Goal: Information Seeking & Learning: Learn about a topic

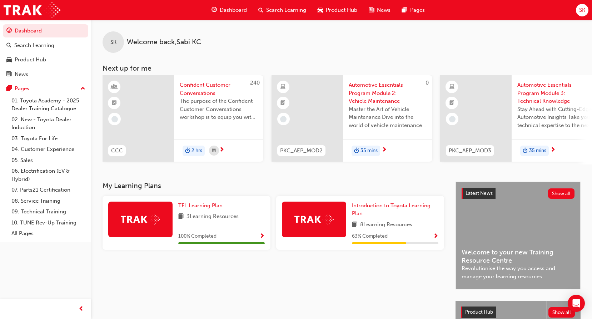
click at [268, 13] on span "Search Learning" at bounding box center [286, 10] width 40 height 8
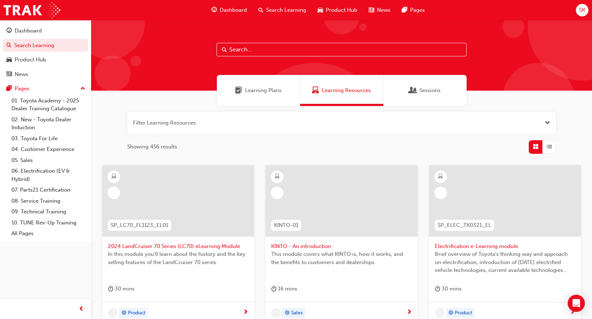
click at [254, 52] on input "text" at bounding box center [342, 50] width 250 height 14
type input "n"
type input "brand"
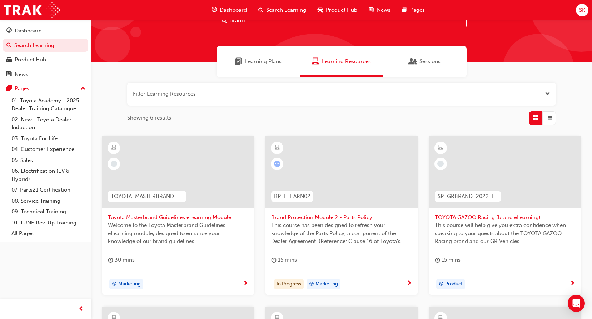
scroll to position [107, 0]
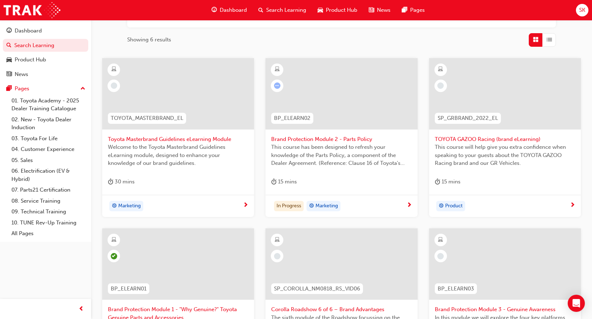
click at [368, 115] on div at bounding box center [341, 93] width 152 height 71
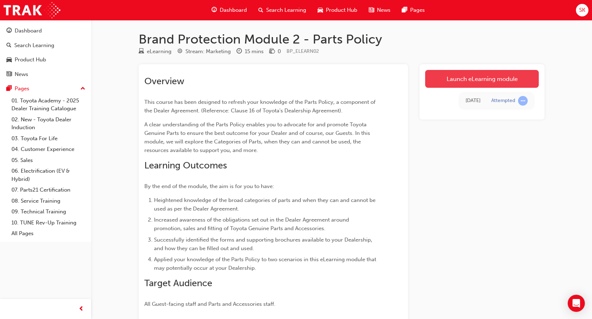
click at [512, 83] on link "Launch eLearning module" at bounding box center [482, 79] width 114 height 18
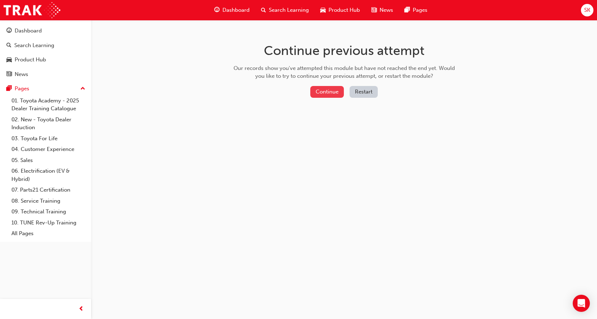
click at [329, 95] on button "Continue" at bounding box center [327, 92] width 34 height 12
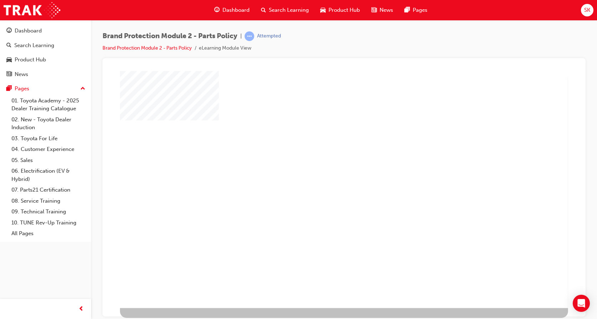
click at [325, 170] on div "play" at bounding box center [325, 170] width 0 height 0
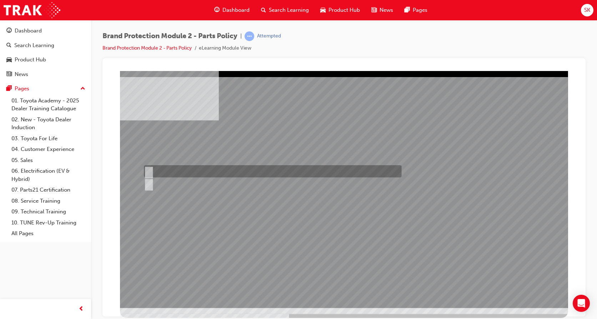
radio input "true"
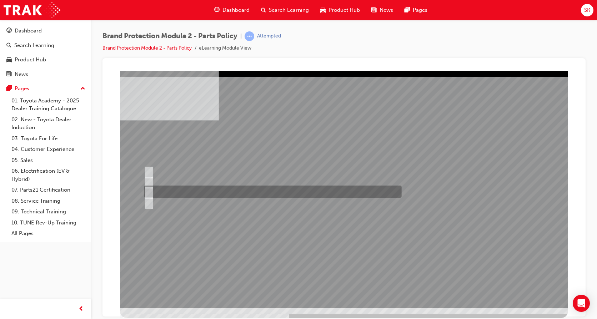
radio input "true"
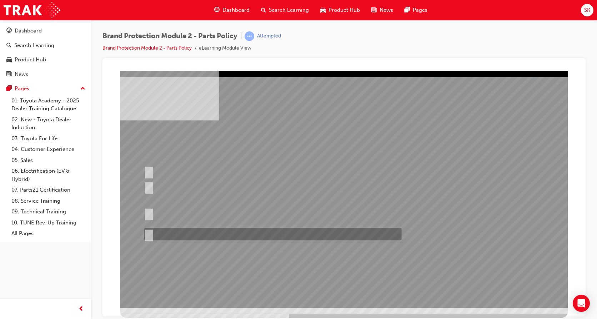
radio input "true"
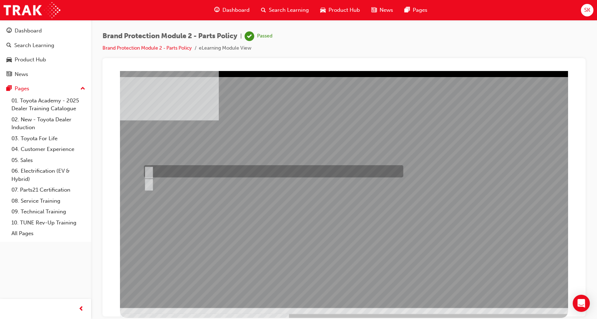
radio input "true"
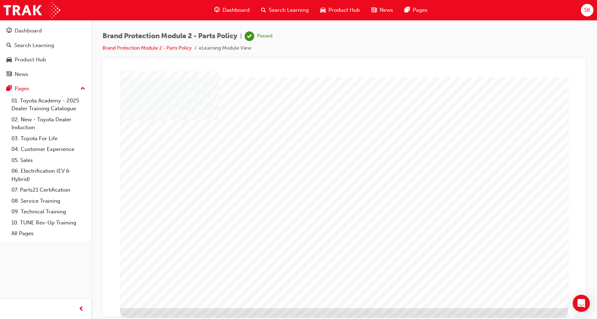
click at [242, 12] on span "Dashboard" at bounding box center [236, 10] width 27 height 8
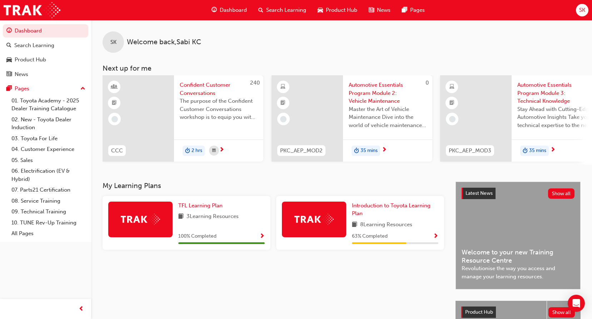
click at [291, 5] on div "Search Learning" at bounding box center [282, 10] width 59 height 15
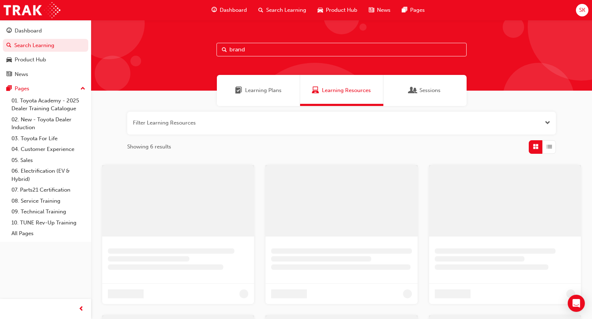
click at [284, 50] on input "brand" at bounding box center [342, 50] width 250 height 14
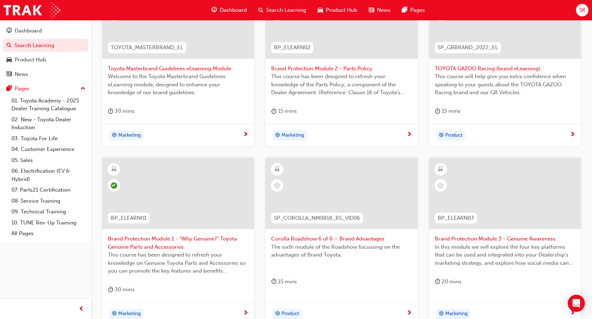
scroll to position [179, 0]
click at [513, 198] on div at bounding box center [505, 192] width 152 height 71
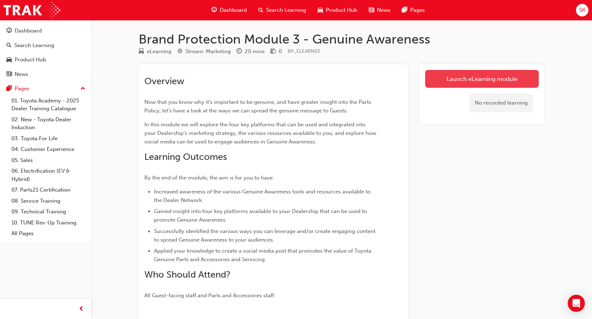
click at [494, 71] on link "Launch eLearning module" at bounding box center [482, 79] width 114 height 18
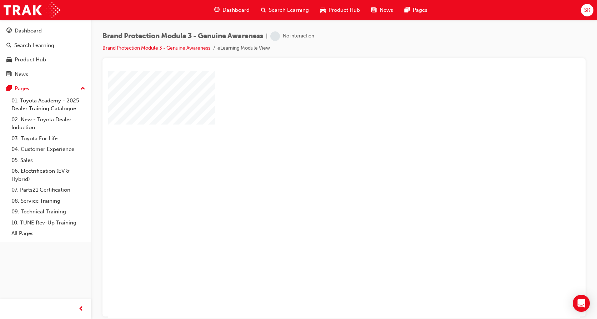
click at [324, 174] on div "play" at bounding box center [324, 174] width 0 height 0
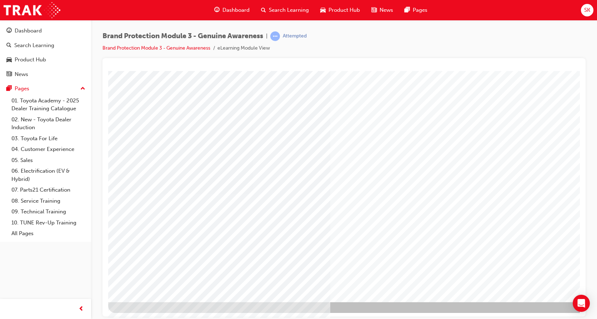
scroll to position [26, 0]
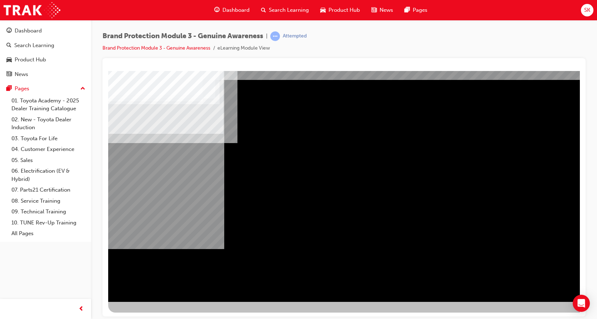
click at [540, 274] on div "Navigation" at bounding box center [351, 173] width 486 height 257
click at [153, 315] on div "NEXT Trigger this button to go to the next slide" at bounding box center [130, 321] width 45 height 13
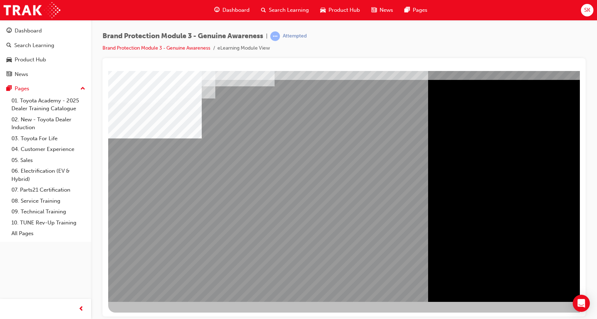
scroll to position [0, 0]
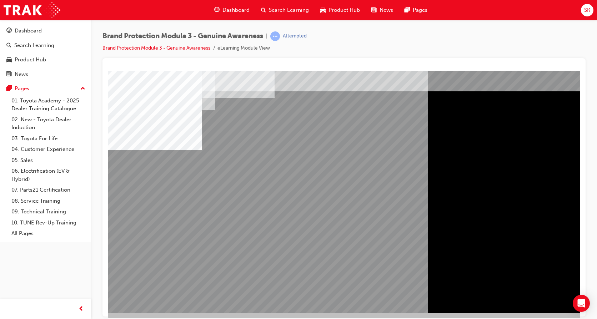
scroll to position [26, 0]
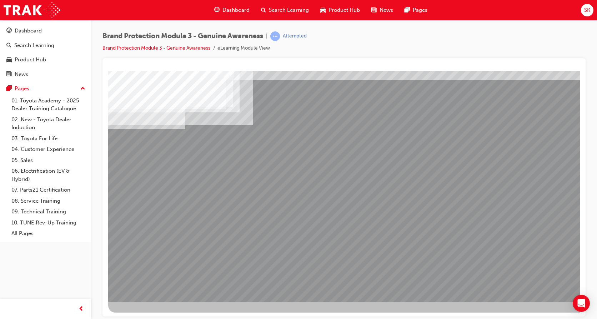
drag, startPoint x: 226, startPoint y: 267, endPoint x: 228, endPoint y: 263, distance: 4.4
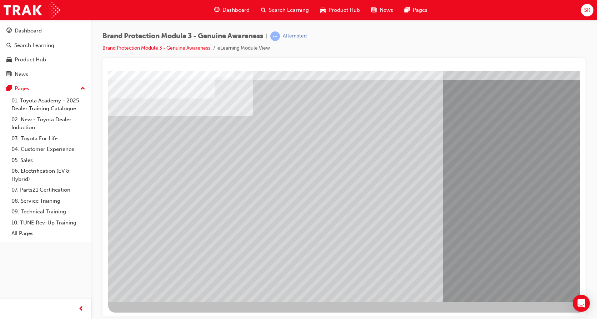
drag, startPoint x: 543, startPoint y: 285, endPoint x: 542, endPoint y: 279, distance: 5.5
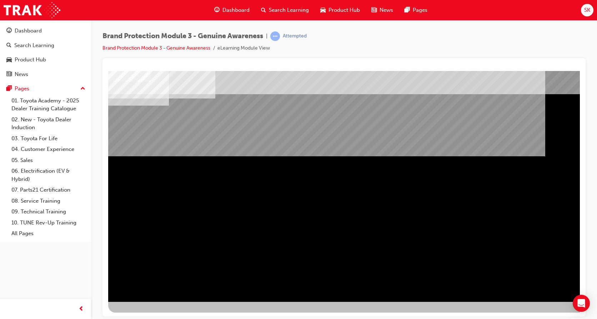
drag, startPoint x: 542, startPoint y: 283, endPoint x: 540, endPoint y: 289, distance: 6.4
click at [153, 315] on div "NEXT Trigger this button to go to the next slide" at bounding box center [130, 321] width 45 height 13
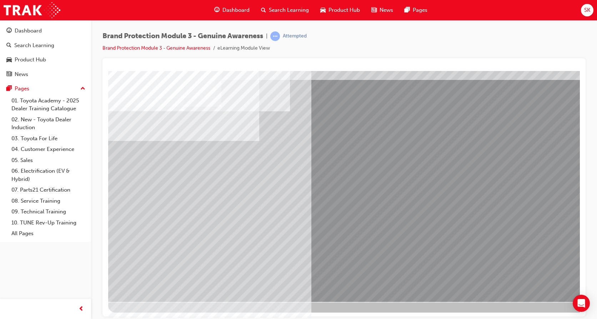
scroll to position [0, 0]
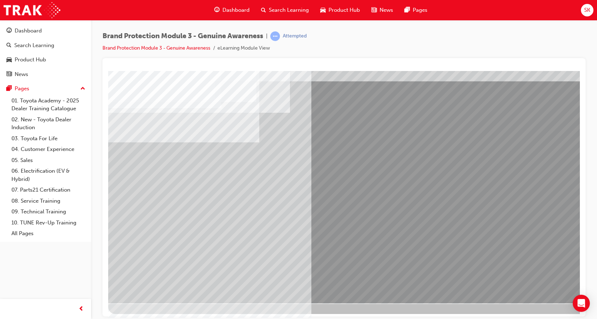
scroll to position [26, 0]
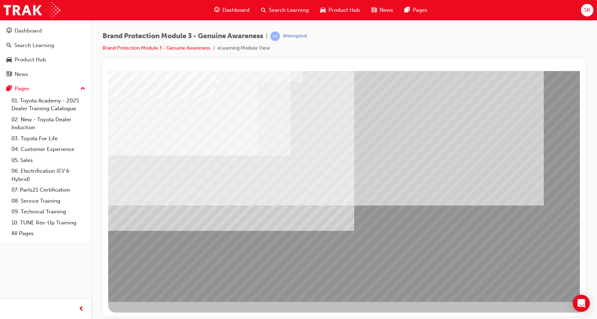
scroll to position [0, 0]
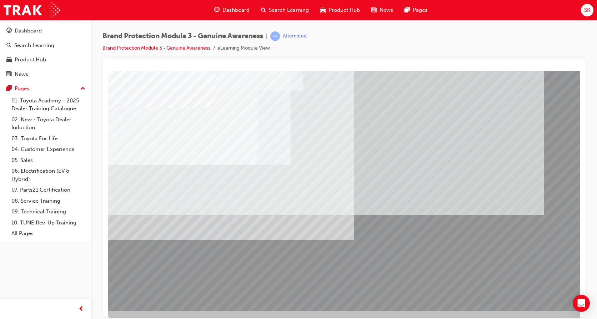
scroll to position [26, 0]
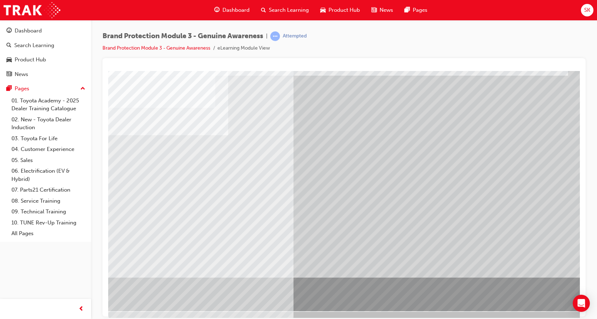
scroll to position [26, 0]
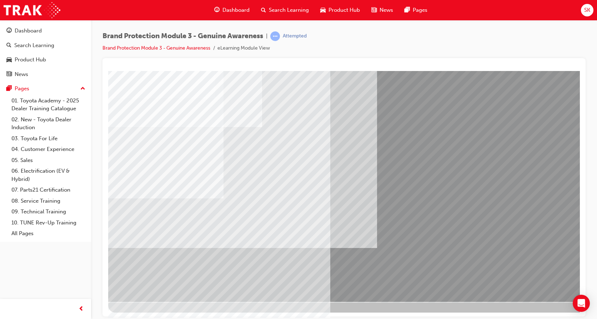
scroll to position [0, 0]
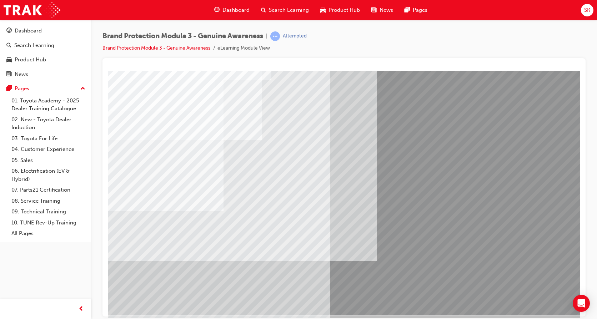
scroll to position [26, 0]
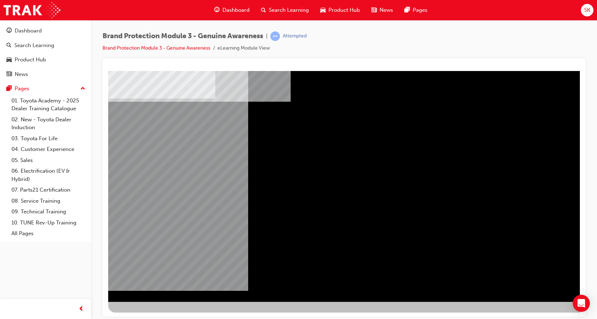
click at [153, 315] on div "NEXT Trigger this button to go to the next slide" at bounding box center [130, 321] width 45 height 13
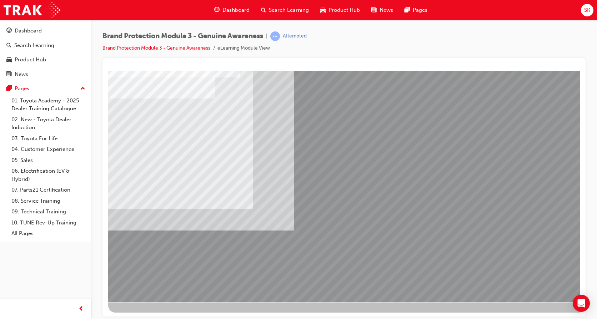
scroll to position [0, 0]
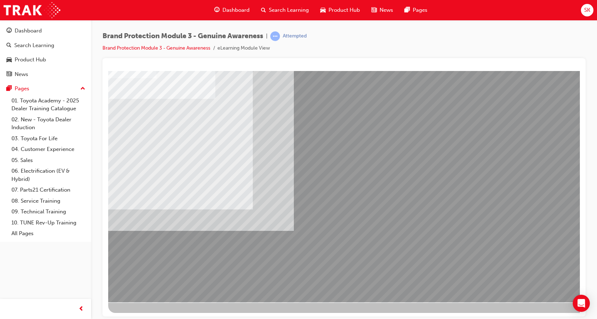
scroll to position [26, 0]
drag, startPoint x: 395, startPoint y: 288, endPoint x: 420, endPoint y: 278, distance: 27.4
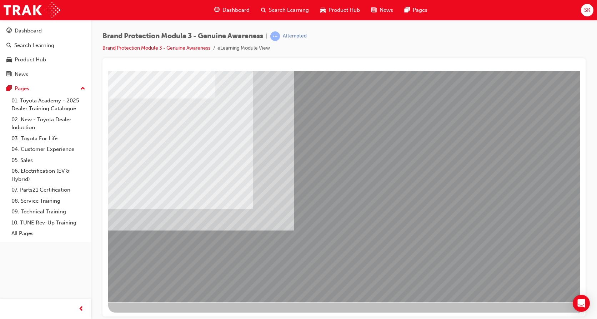
drag, startPoint x: 477, startPoint y: 262, endPoint x: 477, endPoint y: 232, distance: 30.0
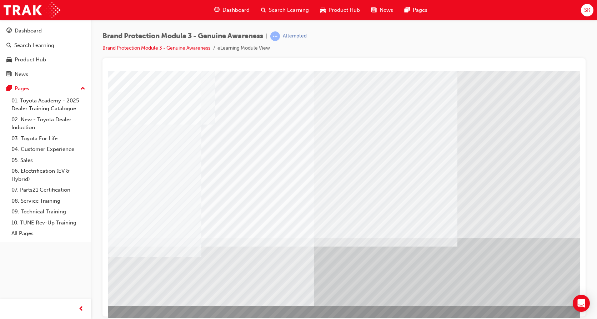
scroll to position [0, 0]
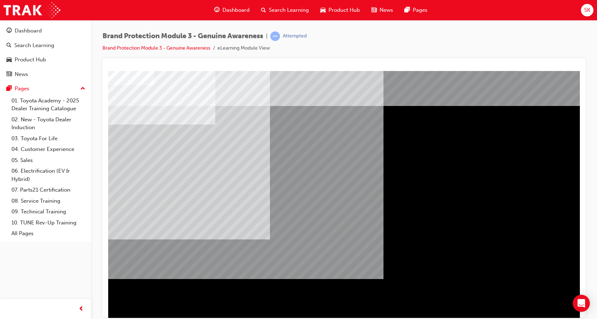
scroll to position [26, 0]
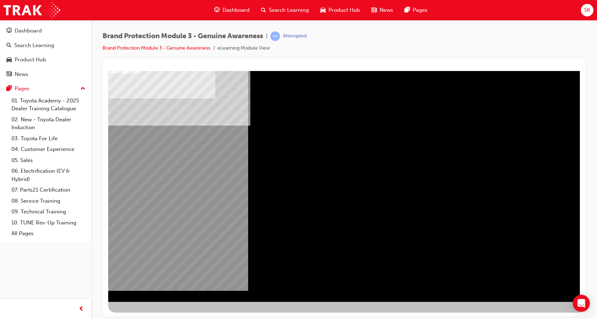
click at [153, 315] on div "NEXT Trigger this button to go to the next slide" at bounding box center [130, 321] width 45 height 13
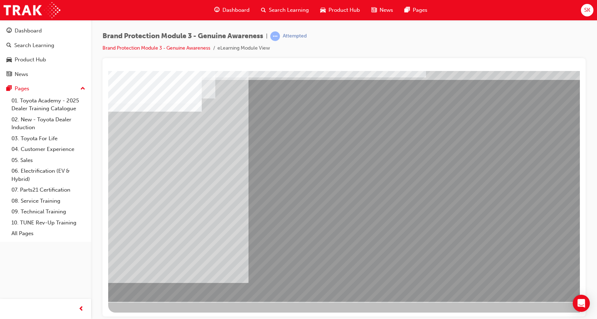
drag, startPoint x: 278, startPoint y: 149, endPoint x: 466, endPoint y: 168, distance: 188.2
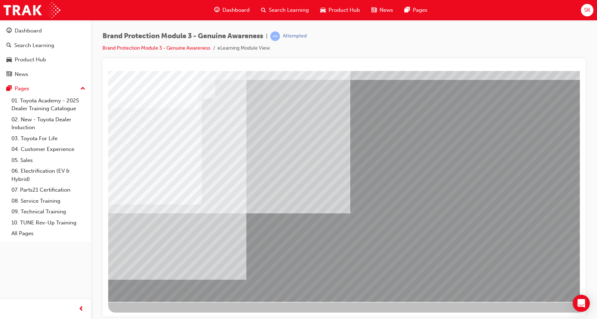
click at [542, 280] on div at bounding box center [351, 173] width 486 height 257
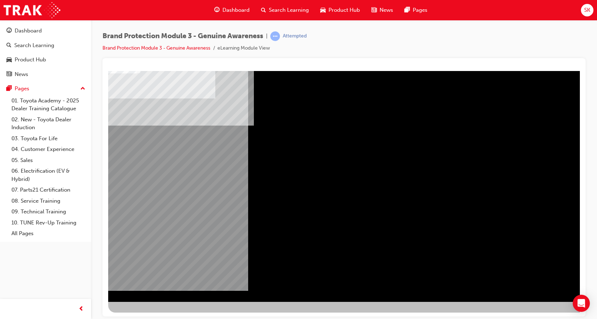
click at [153, 315] on div "NEXT Trigger this button to go to the next slide" at bounding box center [130, 321] width 45 height 13
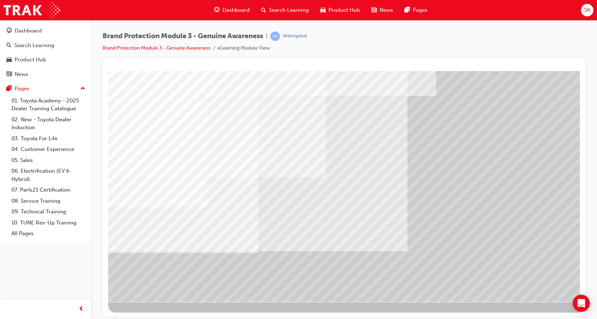
click at [536, 278] on div at bounding box center [351, 173] width 486 height 257
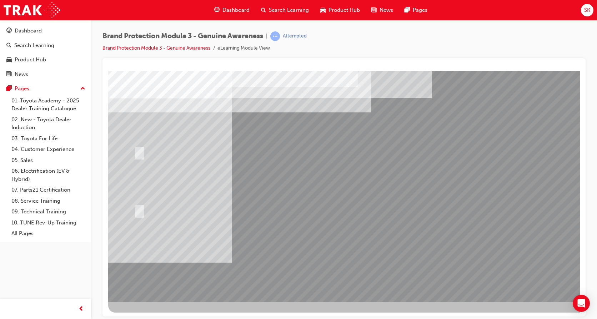
scroll to position [0, 0]
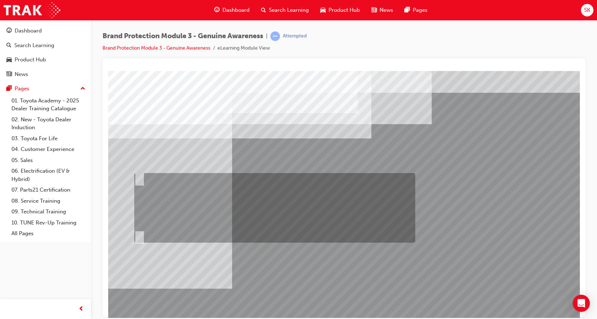
click at [137, 178] on input "Fred should send an email to Sarah and Jake via Showroom 360 that gives them a …" at bounding box center [138, 178] width 8 height 8
radio input "true"
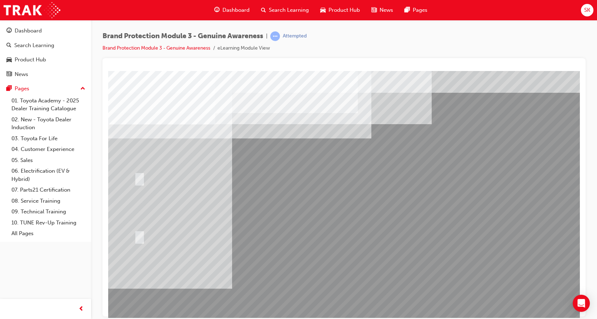
click at [369, 283] on div at bounding box center [351, 199] width 486 height 257
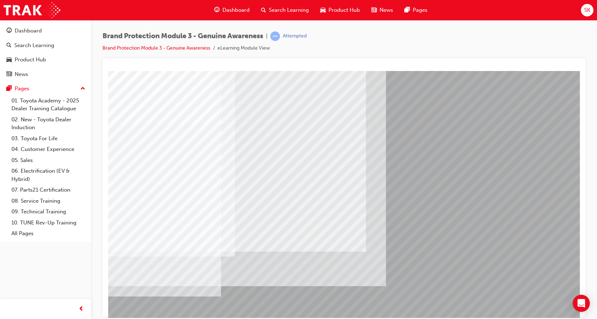
scroll to position [26, 0]
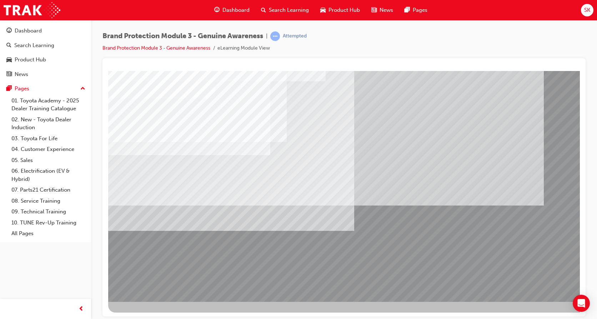
drag, startPoint x: 552, startPoint y: 287, endPoint x: 554, endPoint y: 282, distance: 4.8
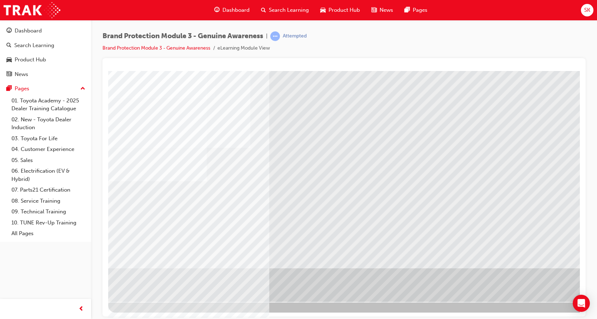
scroll to position [0, 0]
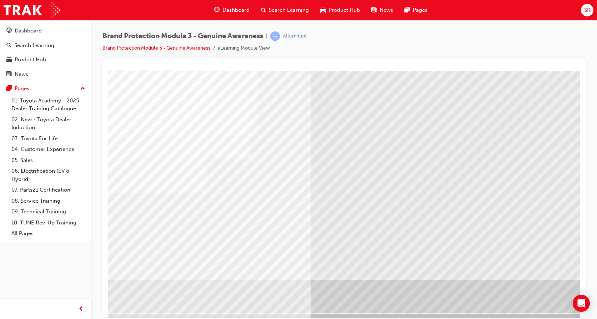
scroll to position [26, 0]
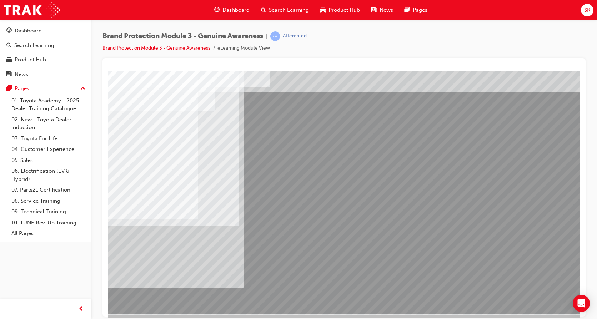
scroll to position [26, 0]
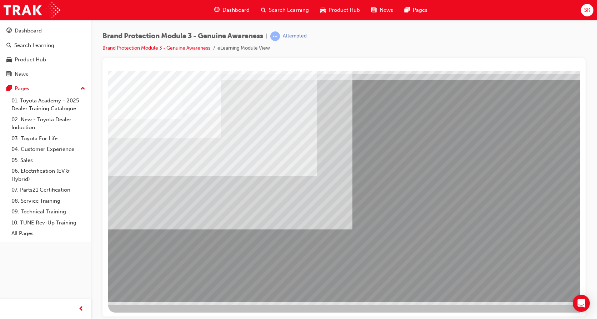
scroll to position [0, 0]
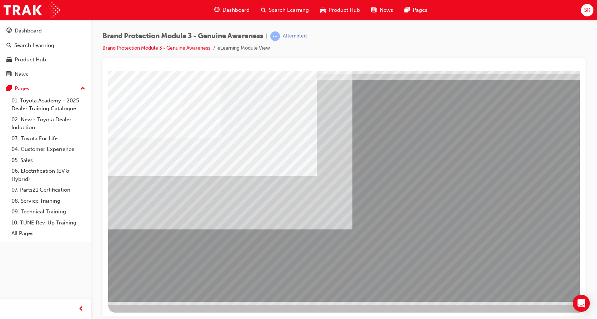
drag, startPoint x: 150, startPoint y: 200, endPoint x: 178, endPoint y: 218, distance: 32.7
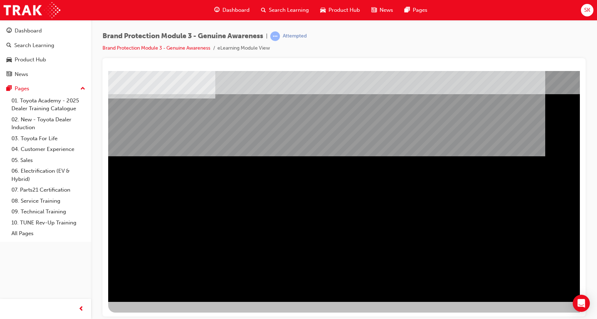
click at [153, 315] on div "NEXT Trigger this button to go to the next slide" at bounding box center [130, 321] width 45 height 13
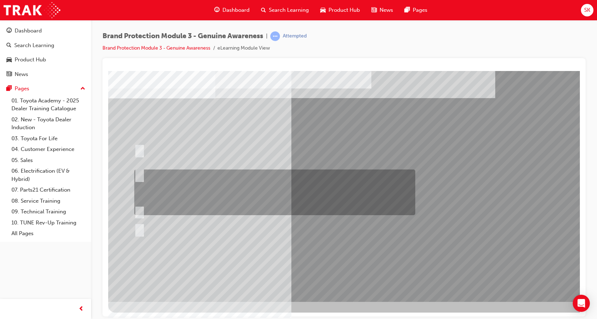
click at [140, 177] on input "Show the Guest Showroom 360 which showcases Toyota Genuine Accessories on each …" at bounding box center [138, 175] width 8 height 8
radio input "true"
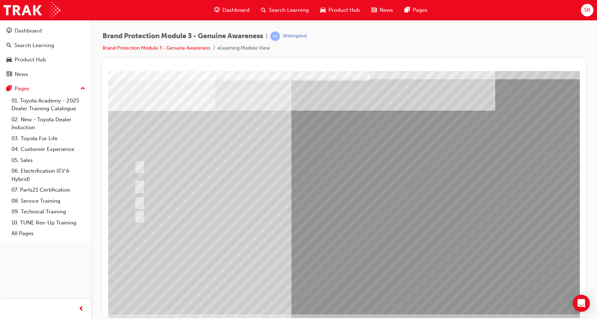
scroll to position [26, 0]
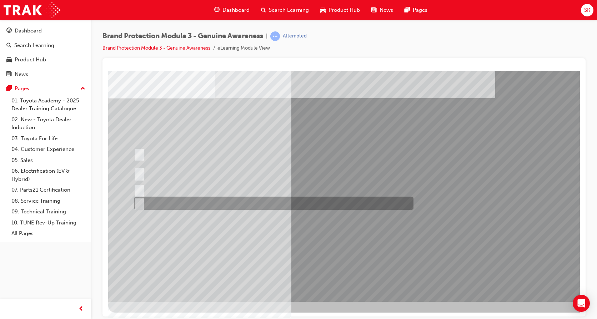
click at [146, 200] on div at bounding box center [272, 203] width 279 height 13
radio input "true"
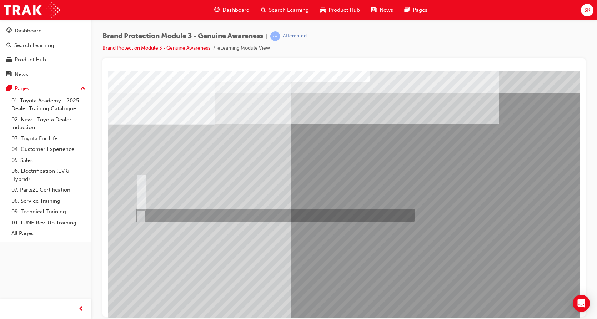
click at [148, 214] on div at bounding box center [273, 215] width 279 height 13
radio input "true"
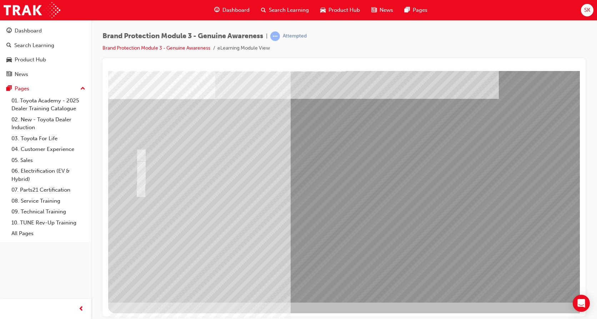
scroll to position [26, 0]
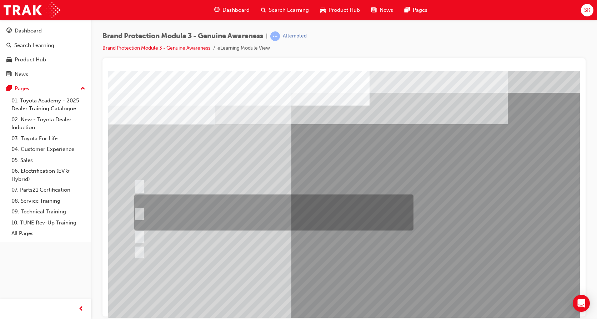
drag, startPoint x: 134, startPoint y: 211, endPoint x: 195, endPoint y: 226, distance: 62.7
click at [135, 211] on div at bounding box center [272, 213] width 279 height 36
radio input "true"
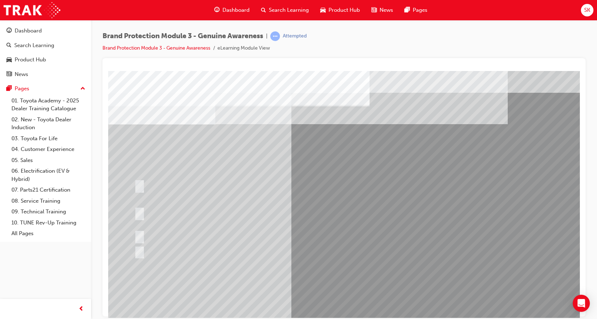
drag, startPoint x: 357, startPoint y: 310, endPoint x: 356, endPoint y: 307, distance: 3.6
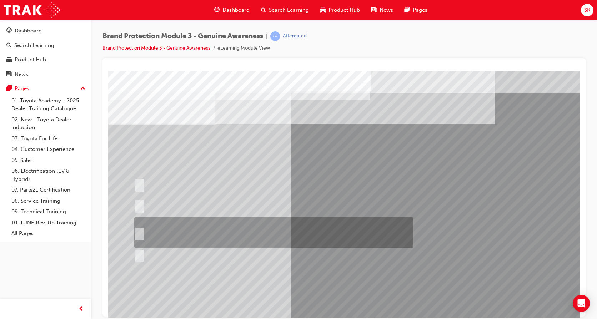
click at [149, 233] on div at bounding box center [272, 232] width 279 height 31
radio input "true"
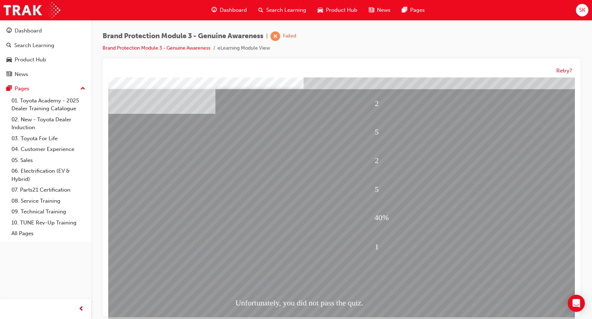
scroll to position [26, 0]
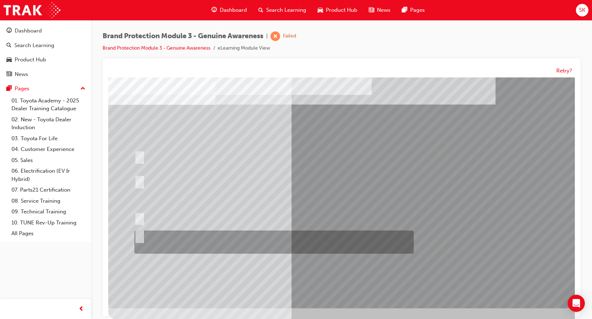
scroll to position [0, 0]
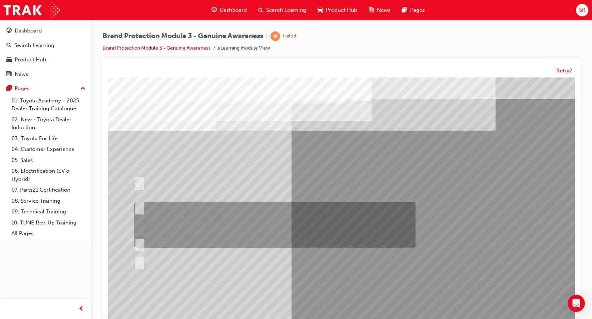
click at [157, 220] on div at bounding box center [273, 226] width 281 height 46
radio input "true"
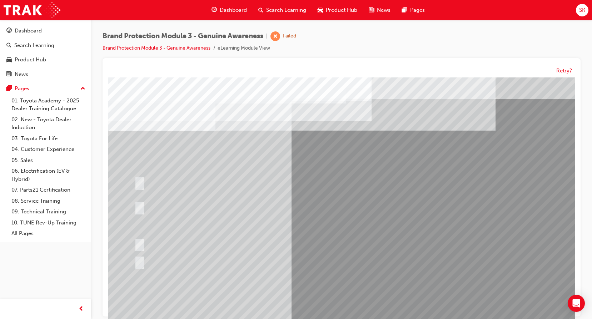
drag, startPoint x: 391, startPoint y: 280, endPoint x: 389, endPoint y: 286, distance: 6.1
click at [391, 282] on div at bounding box center [351, 206] width 486 height 257
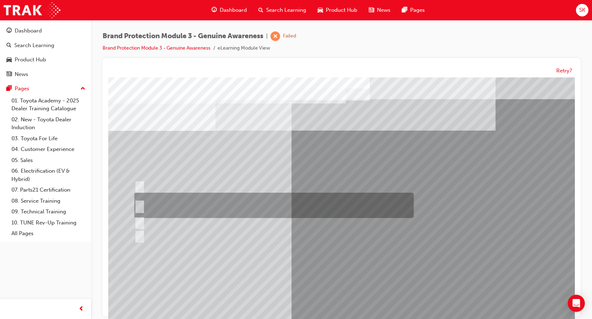
click at [163, 199] on div at bounding box center [272, 205] width 279 height 25
radio input "true"
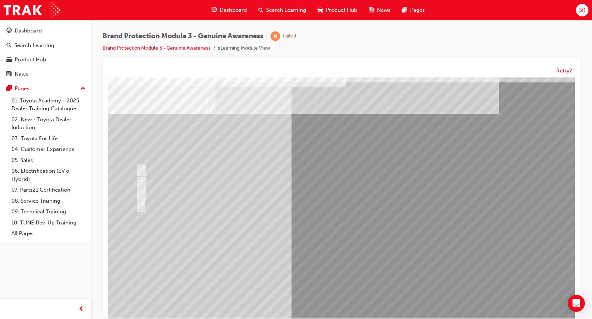
scroll to position [26, 0]
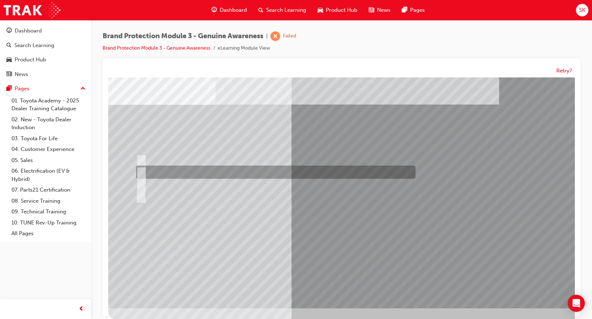
click at [145, 170] on div at bounding box center [273, 172] width 279 height 13
radio input "true"
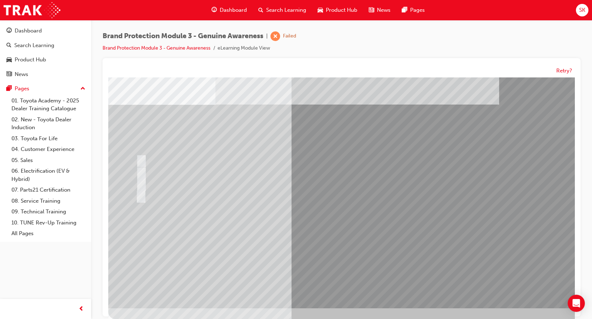
drag, startPoint x: 410, startPoint y: 233, endPoint x: 408, endPoint y: 238, distance: 4.5
click at [408, 237] on div at bounding box center [351, 179] width 486 height 257
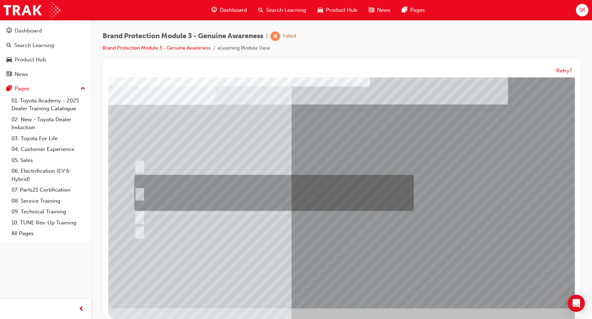
click at [219, 180] on div at bounding box center [272, 193] width 279 height 36
radio input "true"
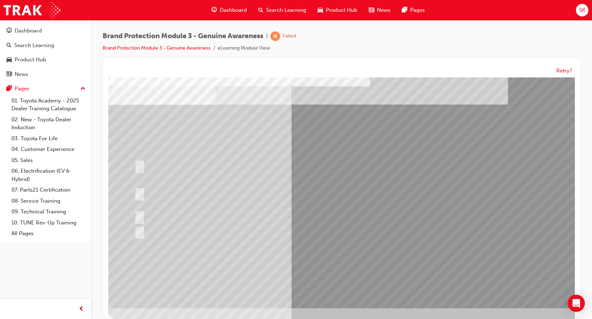
drag, startPoint x: 345, startPoint y: 283, endPoint x: 350, endPoint y: 277, distance: 8.1
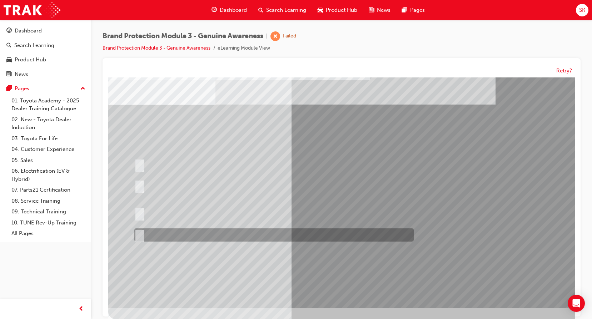
click at [171, 234] on div at bounding box center [272, 235] width 279 height 13
radio input "true"
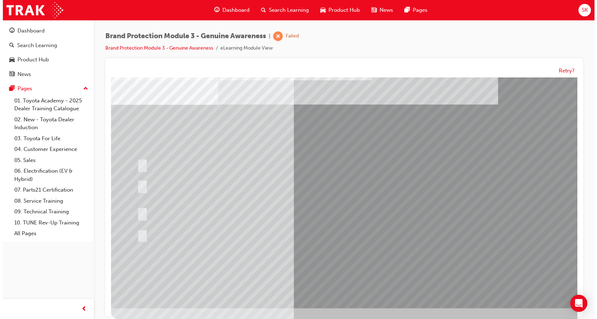
scroll to position [0, 0]
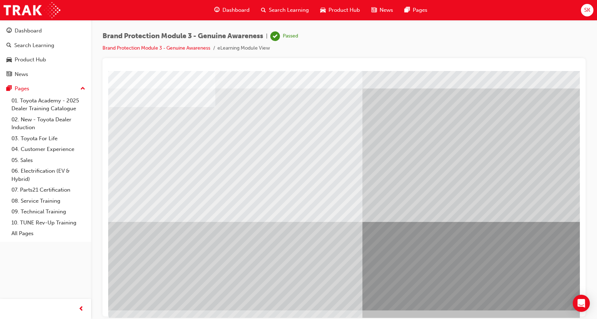
scroll to position [26, 0]
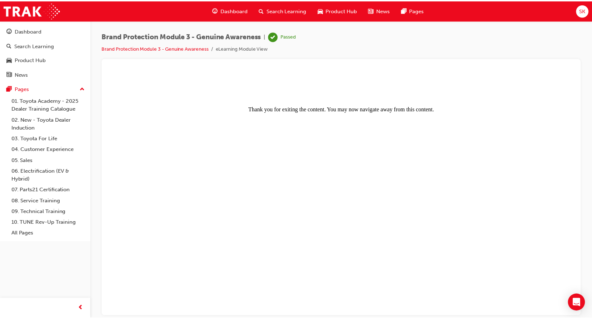
scroll to position [0, 0]
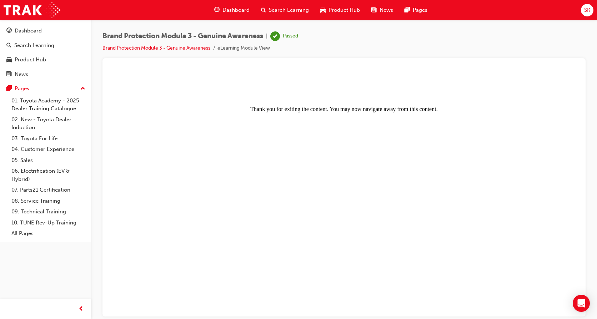
click at [288, 14] on span "Search Learning" at bounding box center [289, 10] width 40 height 8
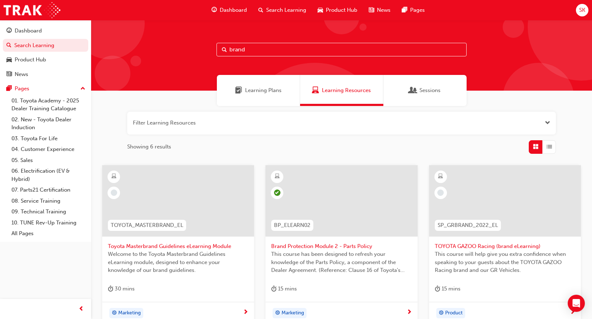
drag, startPoint x: 277, startPoint y: 54, endPoint x: 125, endPoint y: 30, distance: 153.4
click at [55, 58] on div "Dashboard Search Learning Product Hub News Pages Pages 01. Toyota Academy - 202…" at bounding box center [296, 286] width 592 height 572
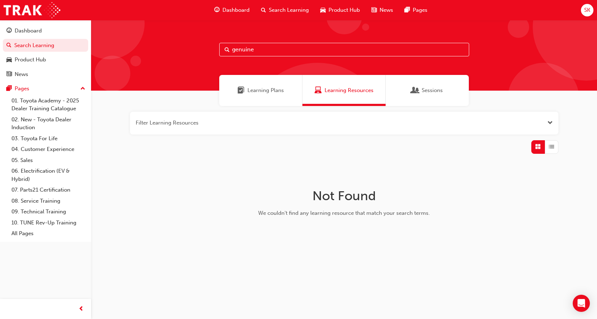
type input "genuine"
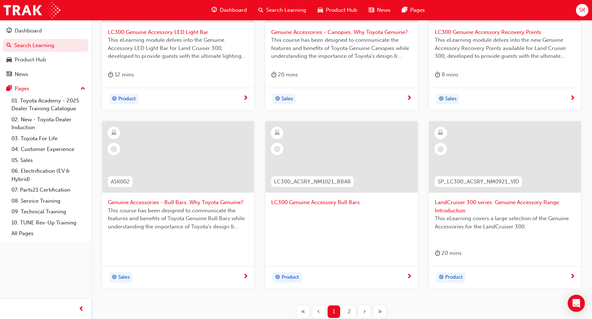
scroll to position [271, 0]
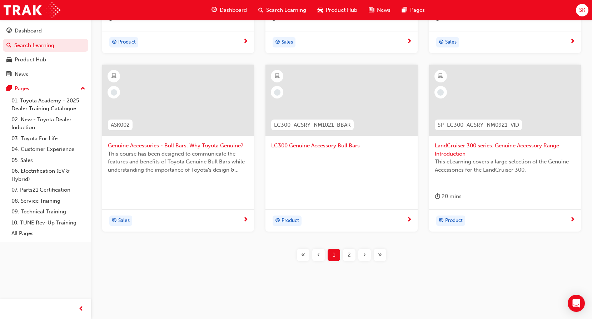
click at [344, 255] on div "2" at bounding box center [349, 255] width 13 height 13
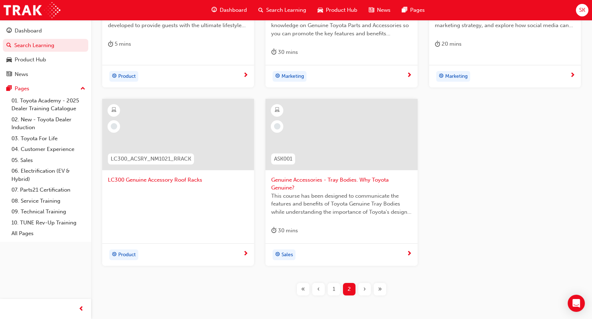
scroll to position [271, 0]
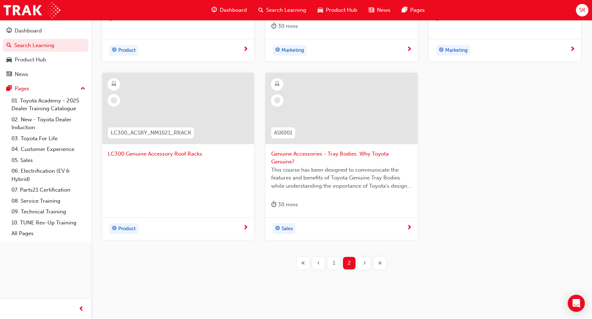
click at [358, 132] on div at bounding box center [341, 108] width 152 height 71
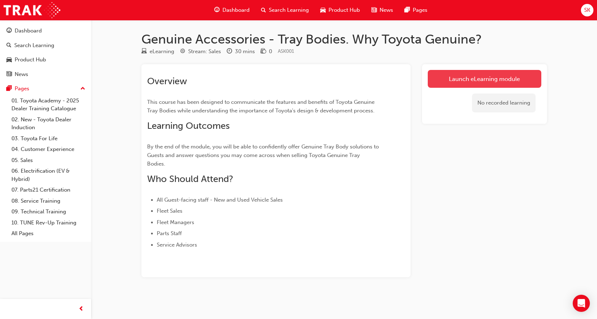
click at [476, 81] on link "Launch eLearning module" at bounding box center [485, 79] width 114 height 18
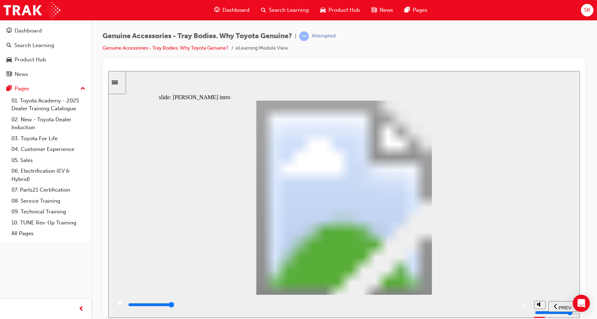
type input "21700"
drag, startPoint x: 275, startPoint y: 198, endPoint x: 269, endPoint y: 202, distance: 7.1
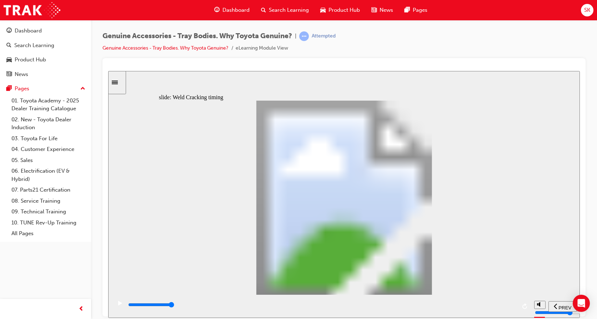
drag, startPoint x: 276, startPoint y: 238, endPoint x: 292, endPoint y: 214, distance: 28.6
type input "5"
drag, startPoint x: 290, startPoint y: 226, endPoint x: 280, endPoint y: 219, distance: 11.6
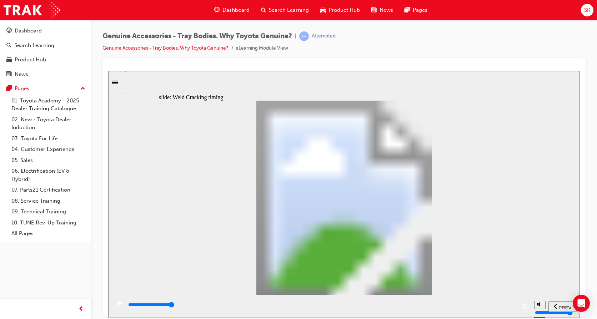
type input "8200"
drag, startPoint x: 178, startPoint y: 235, endPoint x: 213, endPoint y: 243, distance: 35.5
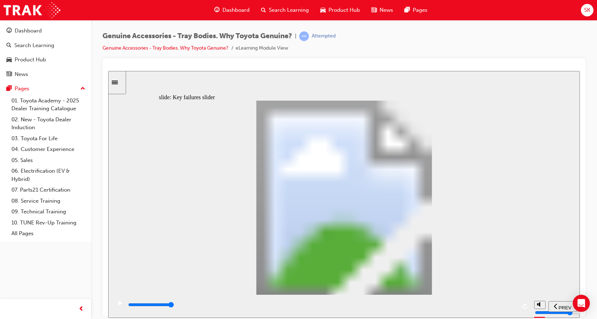
type input "2"
type input "0"
type input "3"
drag, startPoint x: 212, startPoint y: 234, endPoint x: 275, endPoint y: 238, distance: 63.4
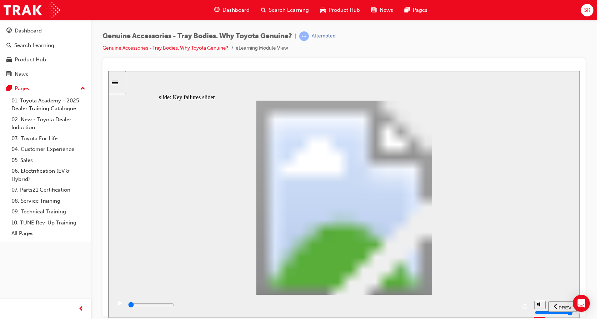
type input "3500"
type input "2"
type input "3600"
type input "1"
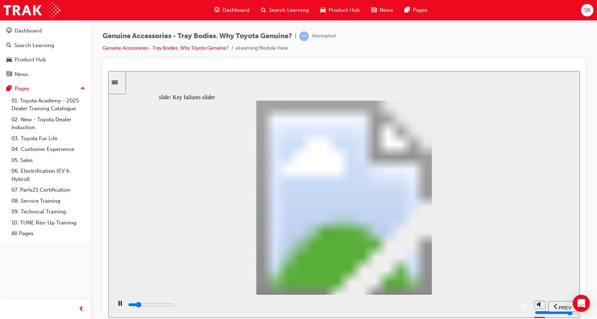
type input "3700"
type input "0"
drag, startPoint x: 279, startPoint y: 235, endPoint x: 183, endPoint y: 230, distance: 97.0
type input "10200"
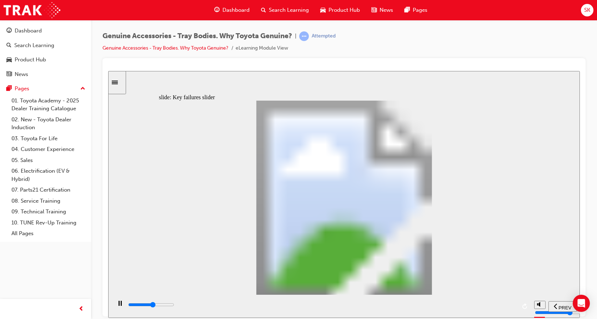
type input "1"
type input "10200"
type input "2"
drag, startPoint x: 178, startPoint y: 234, endPoint x: 232, endPoint y: 238, distance: 53.7
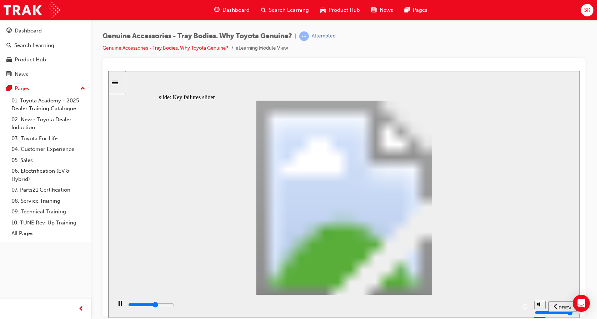
type input "11400"
type input "1"
drag, startPoint x: 245, startPoint y: 233, endPoint x: 223, endPoint y: 233, distance: 22.2
type input "19000"
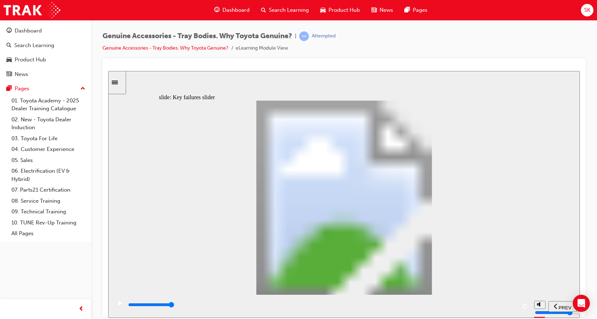
drag, startPoint x: 213, startPoint y: 237, endPoint x: 247, endPoint y: 241, distance: 34.9
type input "3"
drag, startPoint x: 248, startPoint y: 234, endPoint x: 292, endPoint y: 234, distance: 43.9
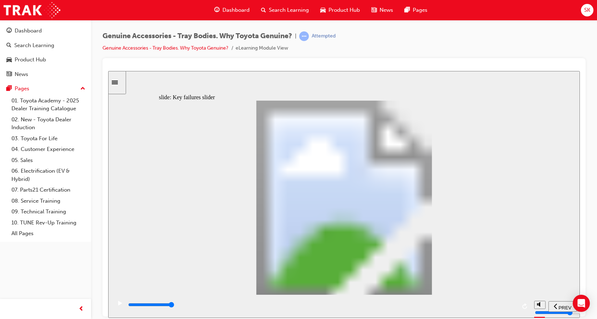
drag, startPoint x: 283, startPoint y: 233, endPoint x: 373, endPoint y: 228, distance: 90.9
drag, startPoint x: 281, startPoint y: 233, endPoint x: 406, endPoint y: 219, distance: 126.1
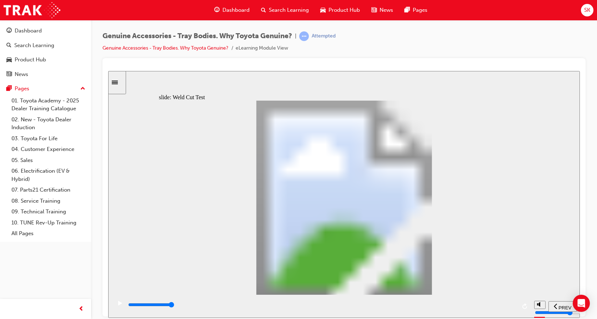
drag, startPoint x: 519, startPoint y: 109, endPoint x: 511, endPoint y: 119, distance: 12.7
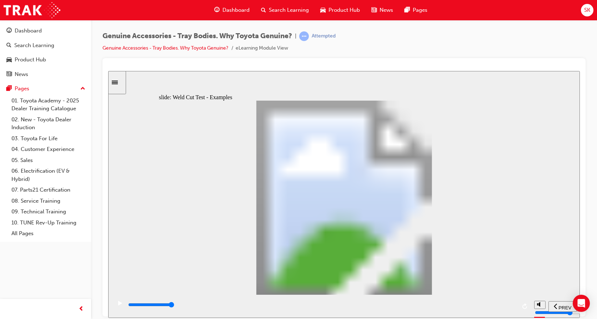
drag, startPoint x: 518, startPoint y: 110, endPoint x: 516, endPoint y: 115, distance: 4.8
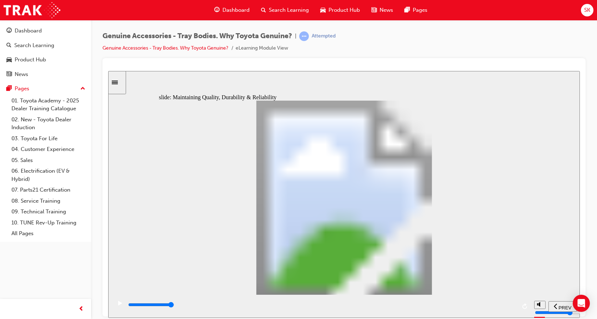
type input "12300"
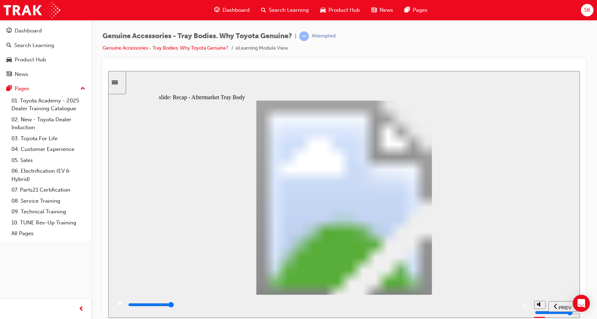
radio input "true"
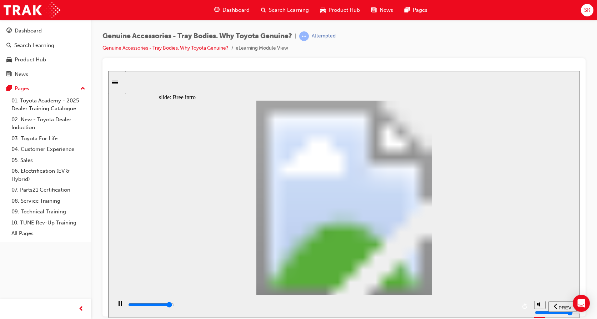
drag, startPoint x: 439, startPoint y: 238, endPoint x: 435, endPoint y: 238, distance: 3.9
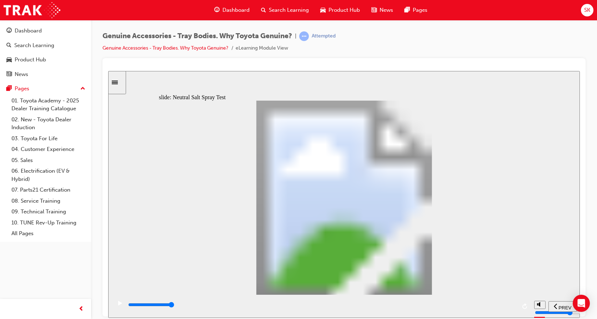
type input "0"
type input "1"
drag, startPoint x: 225, startPoint y: 230, endPoint x: 249, endPoint y: 230, distance: 23.6
type input "6300"
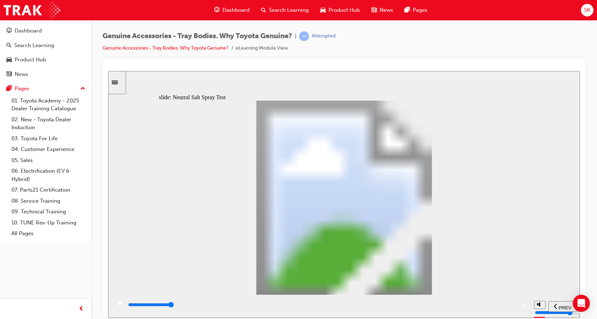
type input "5"
type input "0"
type input "6"
drag, startPoint x: 247, startPoint y: 230, endPoint x: 349, endPoint y: 243, distance: 103.0
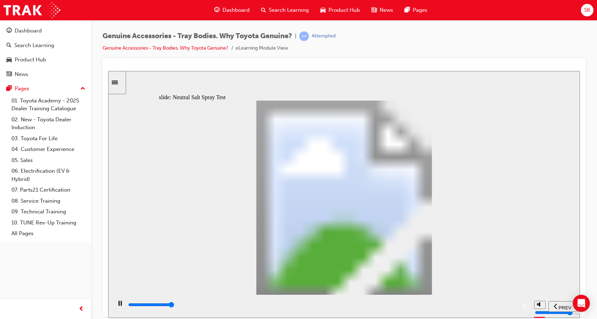
type input "8000"
drag, startPoint x: 360, startPoint y: 231, endPoint x: 403, endPoint y: 234, distance: 43.7
type input "7"
type input "0"
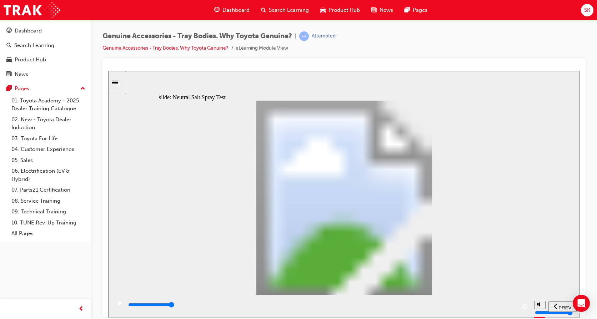
type input "8"
drag, startPoint x: 353, startPoint y: 232, endPoint x: 400, endPoint y: 234, distance: 46.8
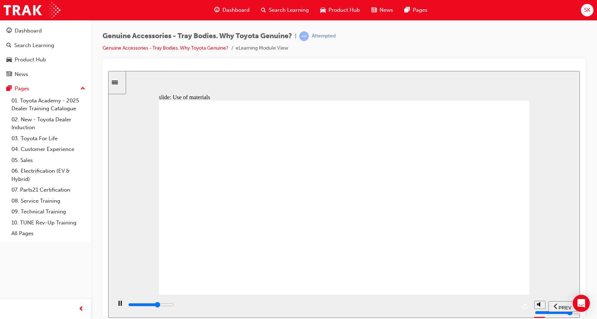
type input "21200"
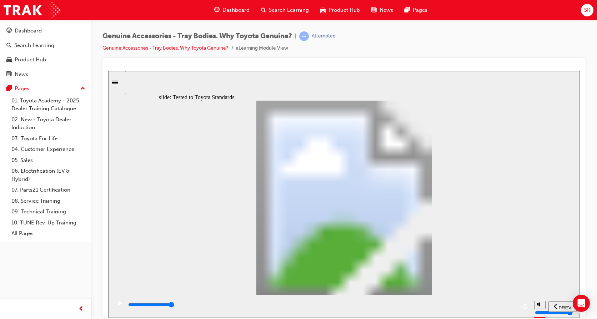
type input "13400"
drag, startPoint x: 328, startPoint y: 217, endPoint x: 322, endPoint y: 227, distance: 11.7
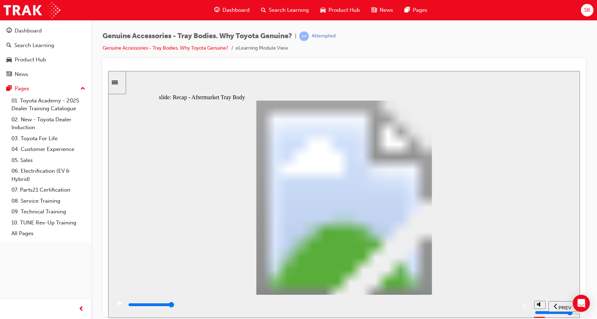
radio input "false"
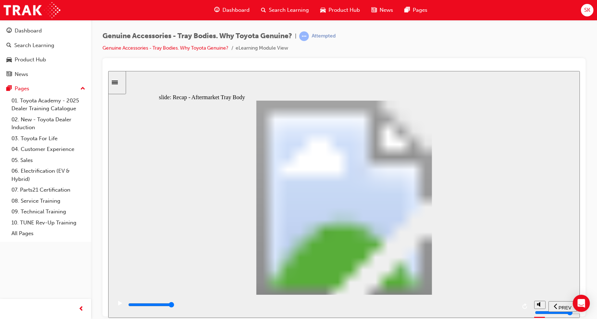
radio input "false"
radio input "true"
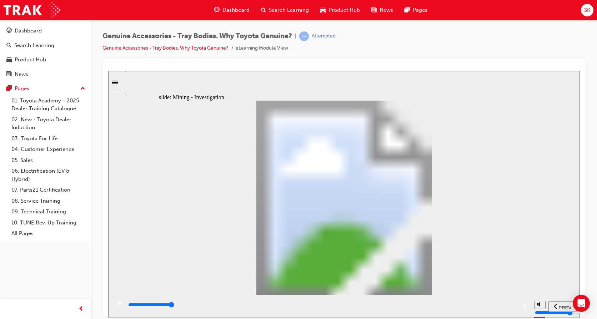
drag, startPoint x: 509, startPoint y: 108, endPoint x: 502, endPoint y: 116, distance: 10.9
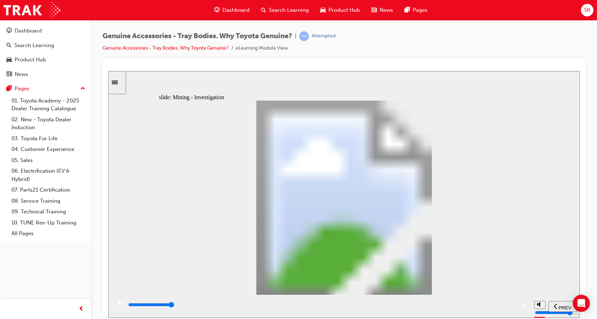
drag, startPoint x: 516, startPoint y: 98, endPoint x: 509, endPoint y: 127, distance: 29.6
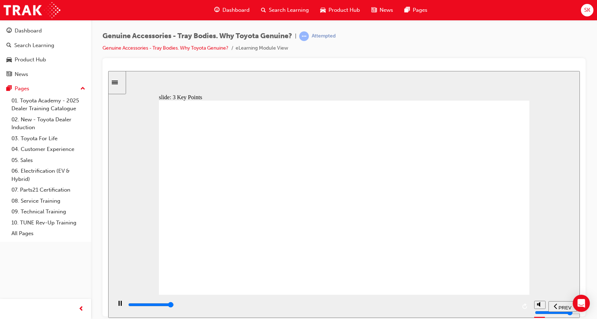
type input "9000"
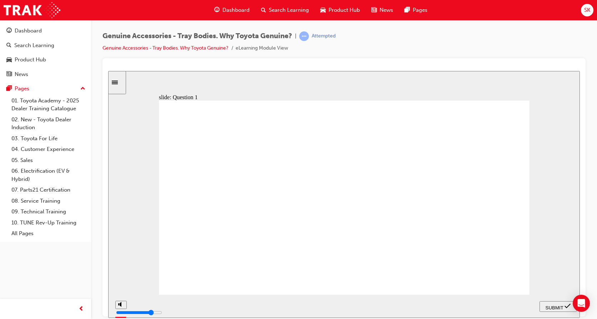
radio input "true"
radio input "false"
radio input "true"
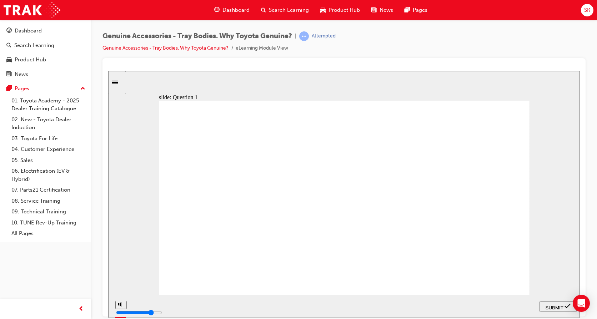
click at [551, 303] on div "SUBMIT" at bounding box center [558, 307] width 31 height 8
radio input "true"
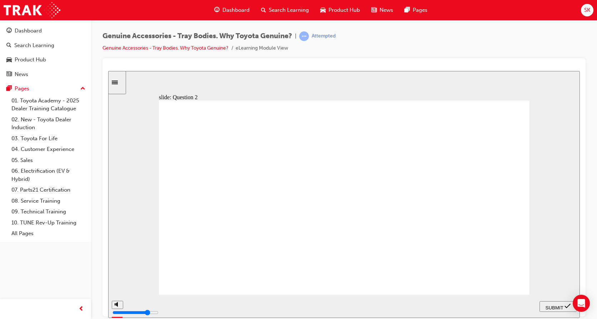
click at [562, 308] on span "SUBMIT" at bounding box center [555, 307] width 18 height 5
radio input "true"
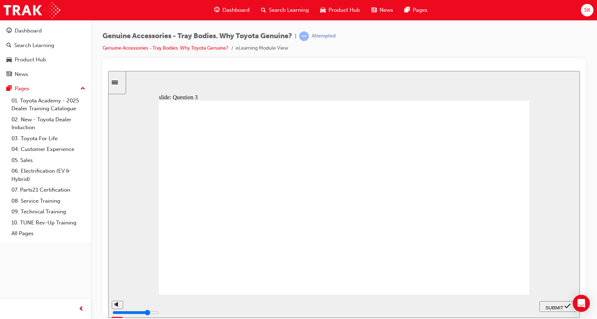
click at [563, 306] on span "SUBMIT" at bounding box center [555, 307] width 18 height 5
radio input "true"
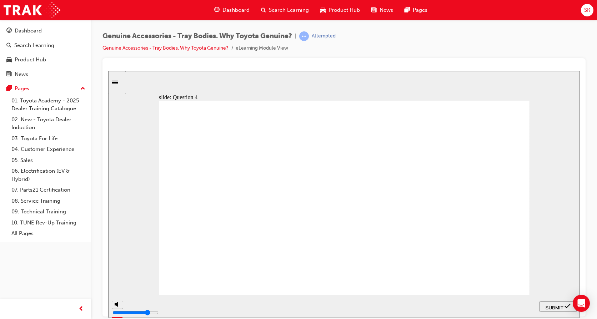
click at [551, 303] on div "SUBMIT" at bounding box center [558, 307] width 31 height 8
radio input "true"
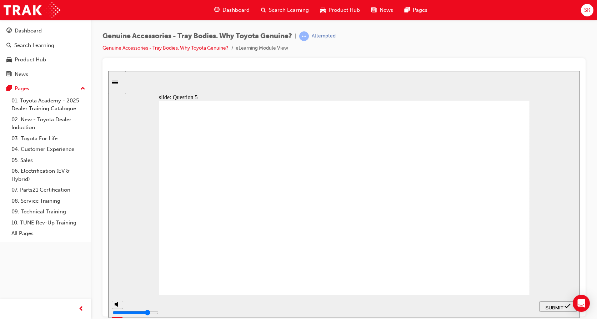
click at [566, 305] on icon "submit" at bounding box center [568, 306] width 6 height 6
radio input "true"
drag, startPoint x: 498, startPoint y: 286, endPoint x: 528, endPoint y: 294, distance: 31.0
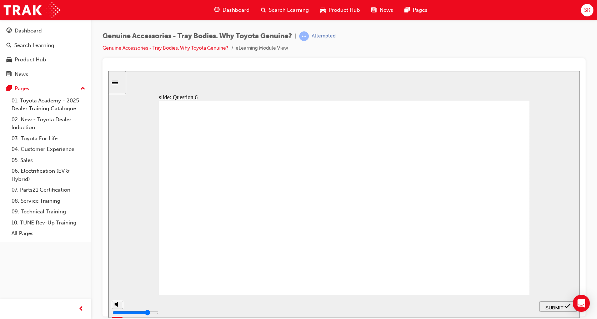
click at [560, 305] on span "SUBMIT" at bounding box center [555, 307] width 18 height 5
radio input "true"
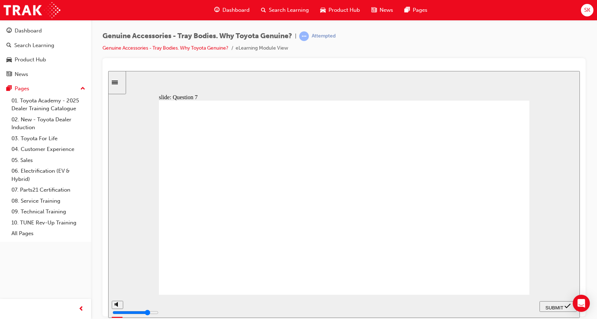
click at [554, 303] on div "SUBMIT" at bounding box center [558, 307] width 31 height 8
radio input "true"
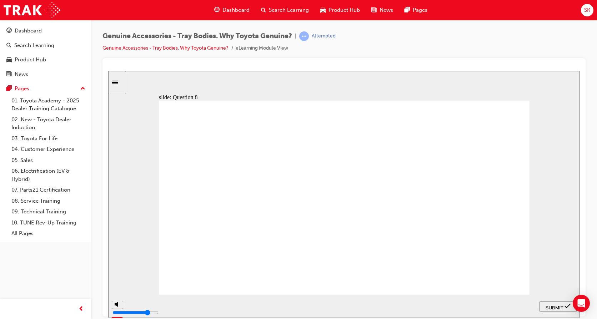
click at [553, 306] on span "SUBMIT" at bounding box center [555, 307] width 18 height 5
radio input "true"
click at [549, 306] on span "SUBMIT" at bounding box center [555, 307] width 18 height 5
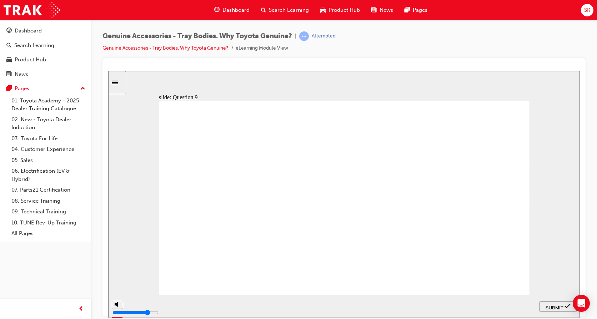
radio input "true"
click at [550, 306] on span "SUBMIT" at bounding box center [555, 307] width 18 height 5
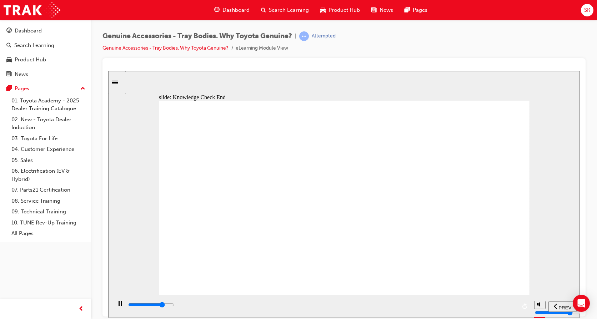
click at [554, 305] on span "NEXT" at bounding box center [560, 307] width 13 height 5
click at [559, 305] on span "NEXT" at bounding box center [560, 307] width 13 height 5
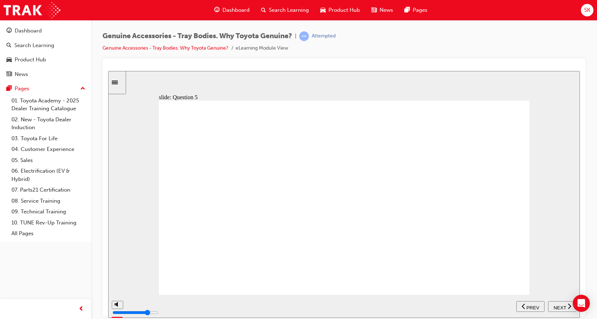
click at [559, 305] on span "NEXT" at bounding box center [560, 307] width 13 height 5
click at [562, 308] on span "NEXT" at bounding box center [560, 307] width 13 height 5
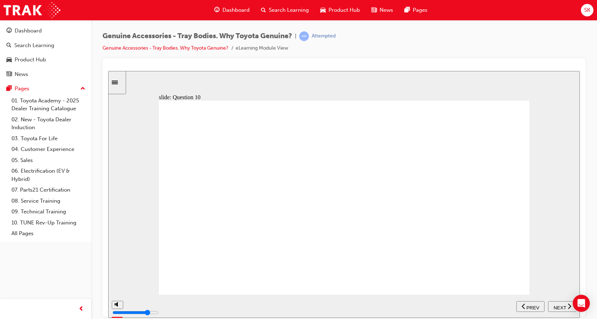
click at [562, 308] on span "NEXT" at bounding box center [560, 307] width 13 height 5
type input "21500"
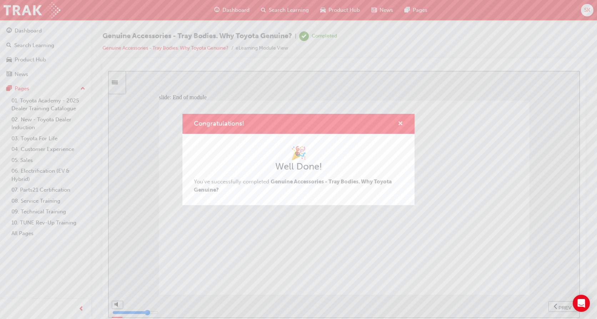
click at [402, 121] on span "cross-icon" at bounding box center [400, 124] width 5 height 6
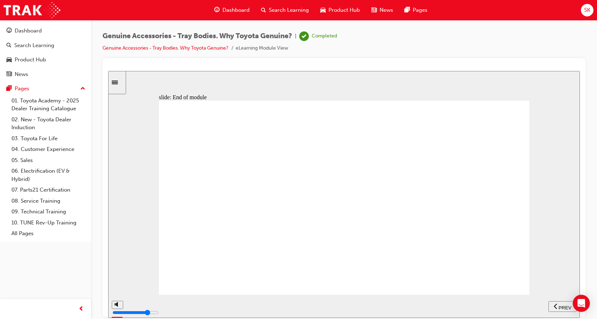
click at [306, 31] on div "Genuine Accessories - Tray Bodies. Why Toyota Genuine? | Completed Genuine Acce…" at bounding box center [344, 161] width 506 height 282
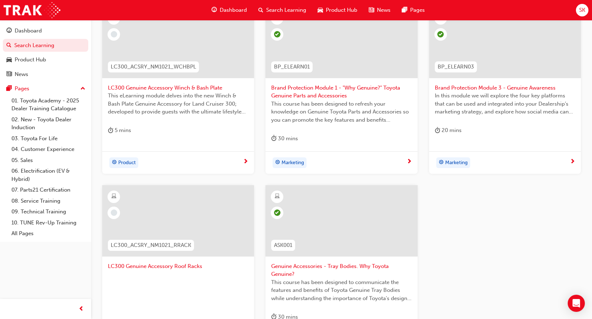
scroll to position [250, 0]
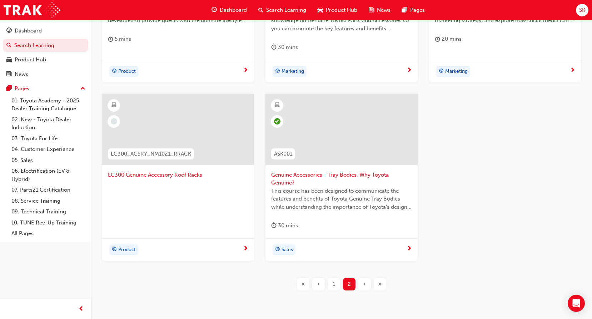
drag, startPoint x: 332, startPoint y: 283, endPoint x: 315, endPoint y: 279, distance: 17.2
click at [330, 283] on div "1" at bounding box center [334, 284] width 13 height 13
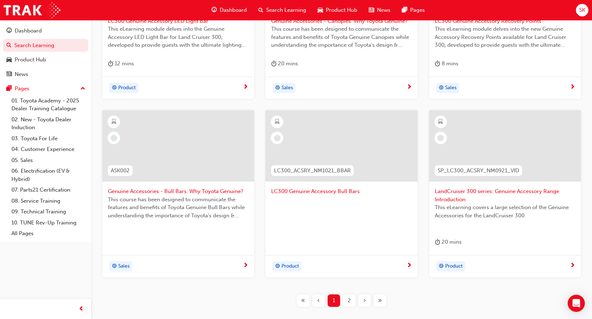
scroll to position [214, 0]
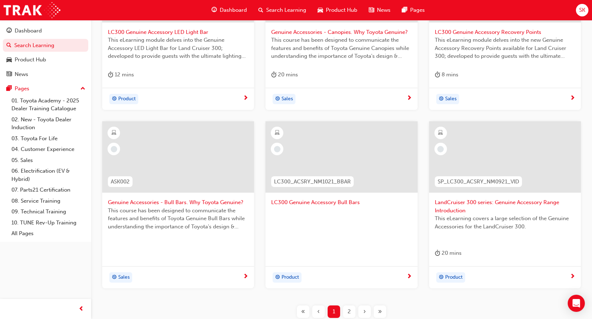
click at [351, 188] on div "LC300_ACSRY_NM1021_BBAR" at bounding box center [312, 182] width 94 height 23
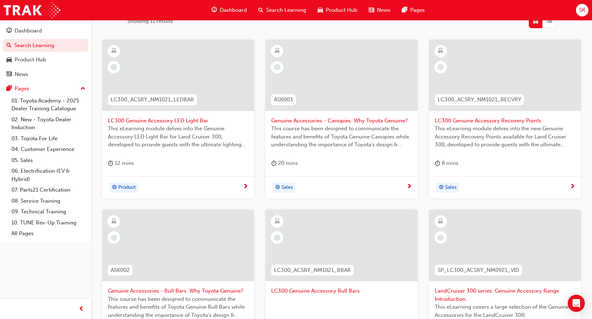
scroll to position [15, 0]
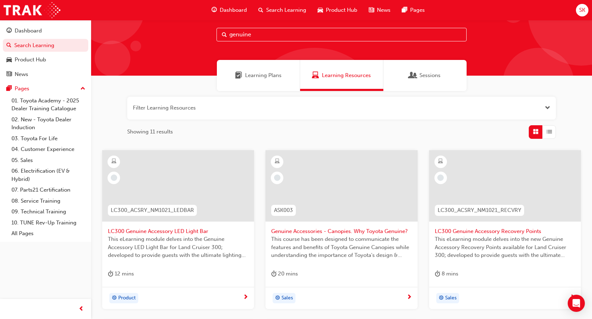
click at [329, 40] on input "genuine" at bounding box center [342, 35] width 250 height 14
type input "g"
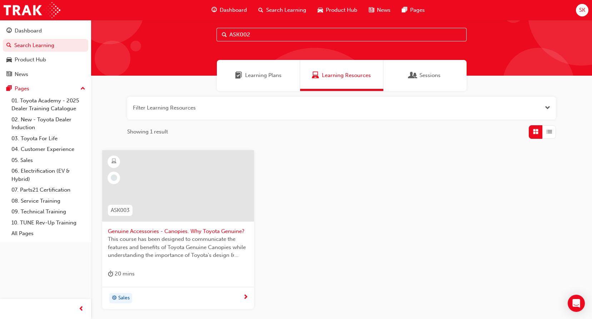
type input "ASK002"
click at [185, 165] on div at bounding box center [178, 185] width 152 height 71
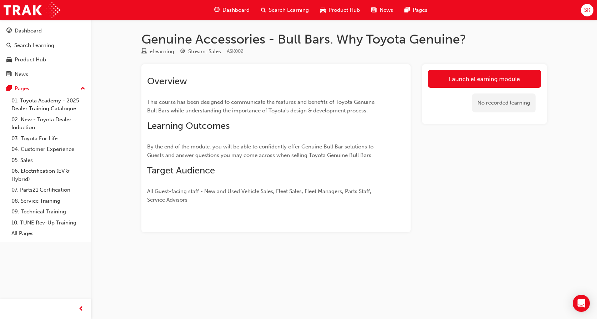
click at [486, 73] on link "Launch eLearning module" at bounding box center [485, 79] width 114 height 18
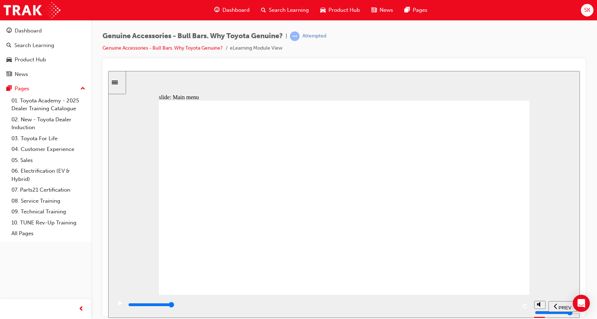
drag, startPoint x: 504, startPoint y: 148, endPoint x: 496, endPoint y: 152, distance: 8.8
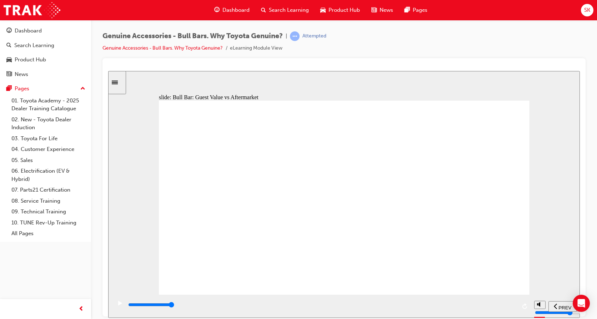
click at [119, 304] on icon "play/pause" at bounding box center [120, 303] width 3 height 5
click at [114, 305] on div "play/pause" at bounding box center [120, 307] width 12 height 12
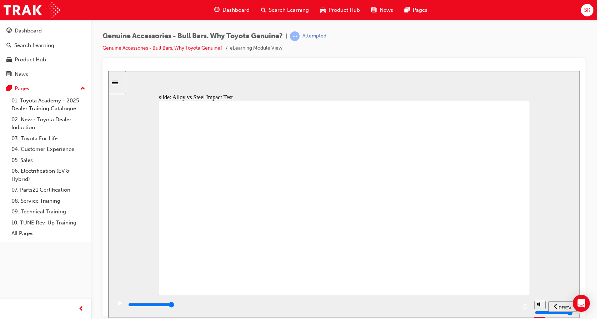
type input "6800"
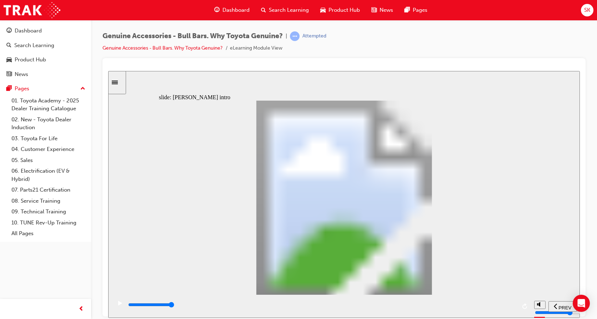
type input "8500"
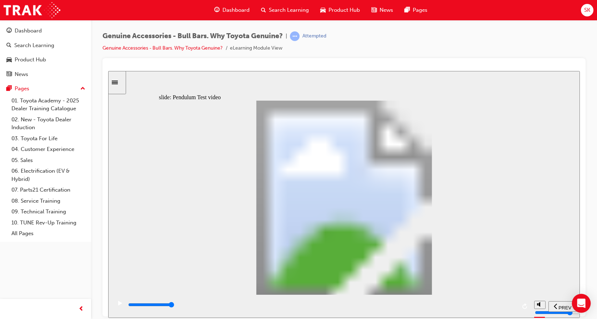
type input "102"
type input "5100"
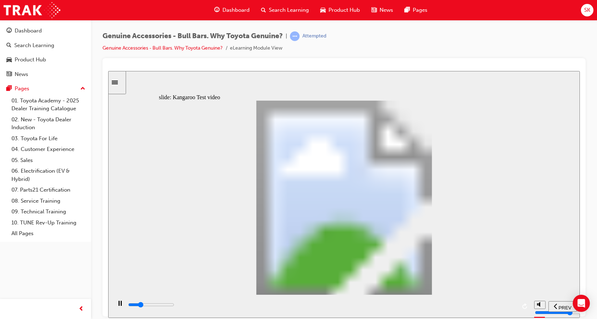
type input "0"
type input "5100"
type input "0"
type input "5100"
type input "0"
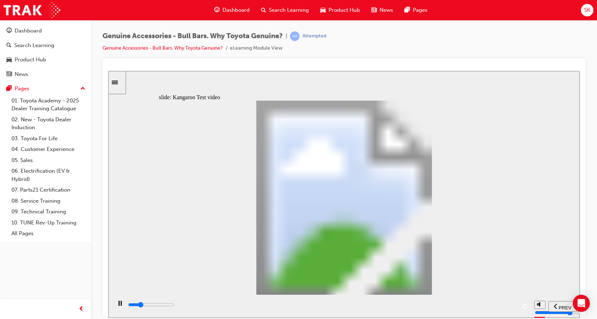
type input "5200"
type input "0"
type input "5200"
type input "0"
type input "5200"
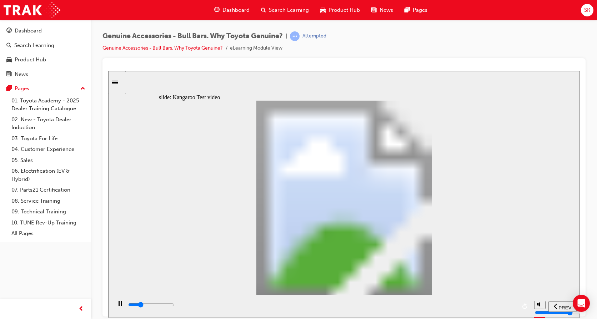
type input "0"
type input "5200"
type input "0"
type input "5200"
type input "0"
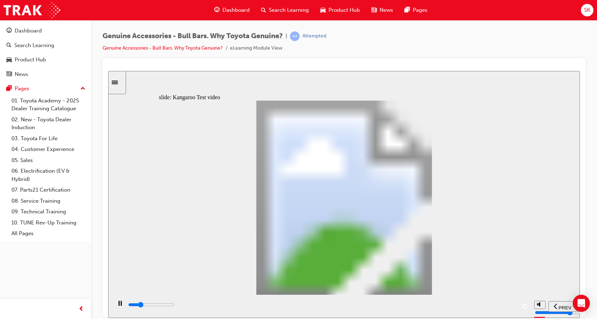
type input "5200"
type input "0"
type input "5300"
type input "0"
type input "5300"
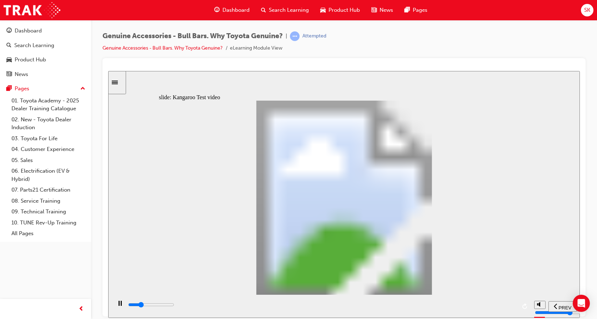
type input "0"
type input "5300"
type input "0"
type input "5300"
type input "0"
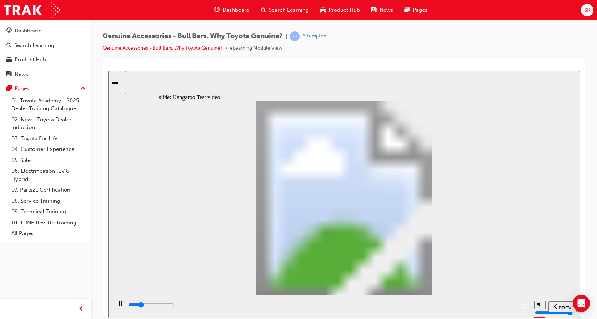
type input "5300"
type input "0"
type input "5300"
type input "0"
type input "5400"
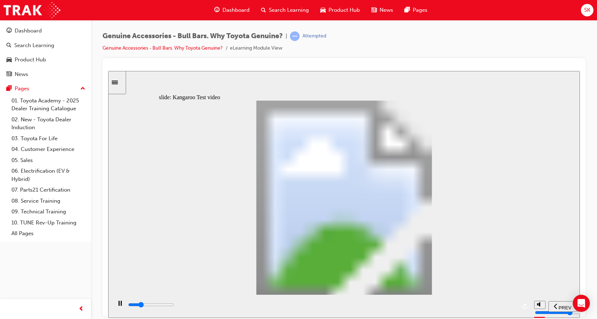
type input "0"
type input "5600"
type input "1"
type input "5900"
type input "1"
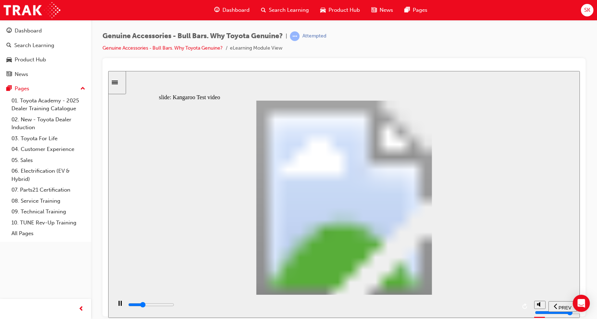
type input "6200"
type input "1"
type input "6400"
type input "2"
type input "6700"
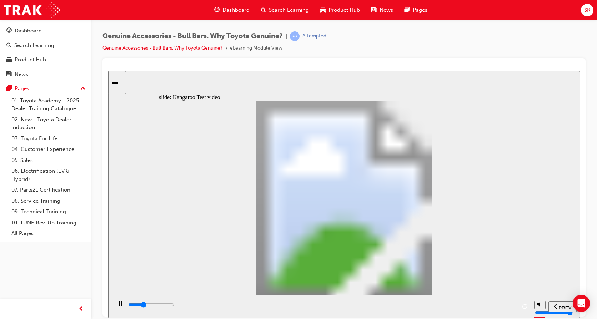
type input "2"
type input "7000"
type input "2"
type input "7200"
type input "2"
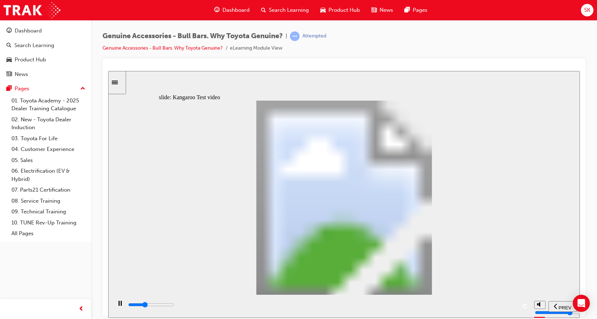
type input "7500"
type input "3"
type input "7800"
type input "3"
type input "8000"
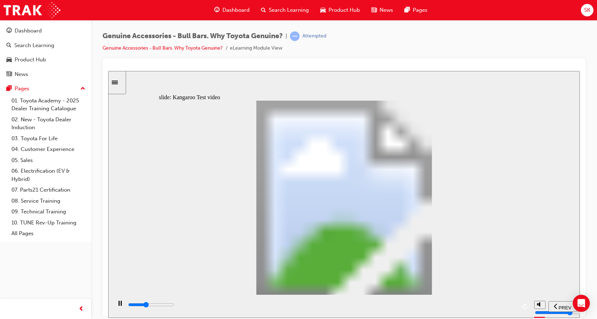
type input "3"
type input "8300"
type input "3"
type input "8600"
type input "4"
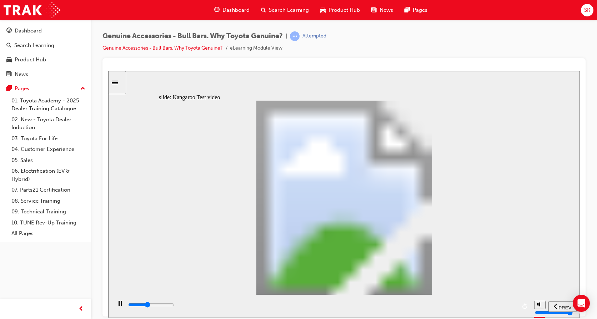
type input "8800"
type input "4"
type input "9100"
type input "4"
type input "9400"
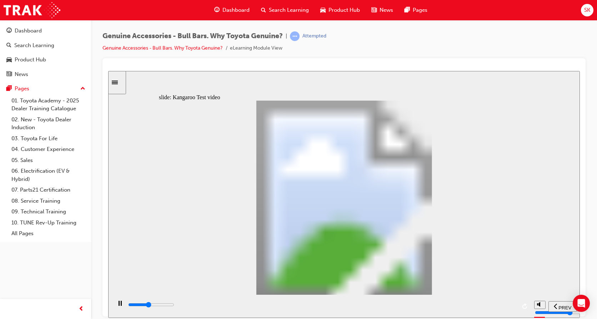
type input "4"
type input "9600"
type input "5"
type input "9900"
type input "5"
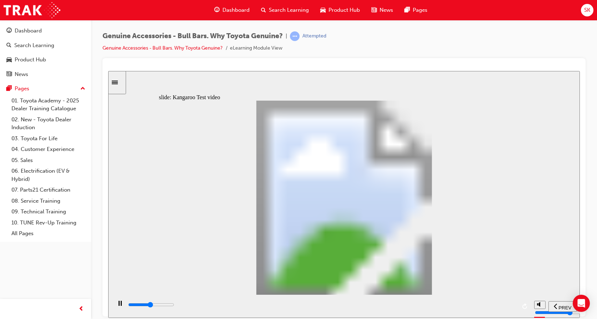
type input "10200"
type input "5"
type input "10400"
type input "6"
type input "10700"
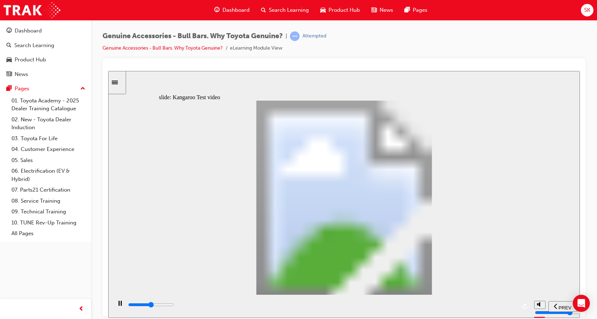
type input "6"
type input "11000"
type input "6"
type input "11200"
type input "6"
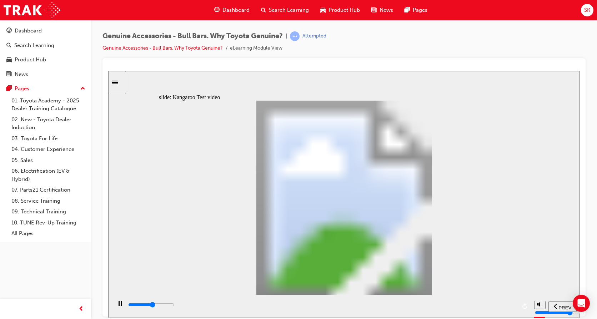
type input "11500"
type input "7"
type input "11800"
type input "7"
type input "12000"
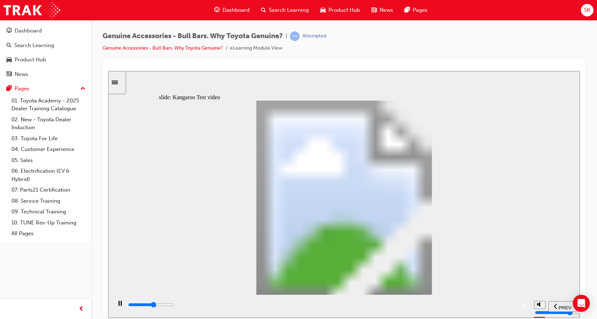
type input "7"
type input "12300"
type input "7"
type input "12600"
type input "8"
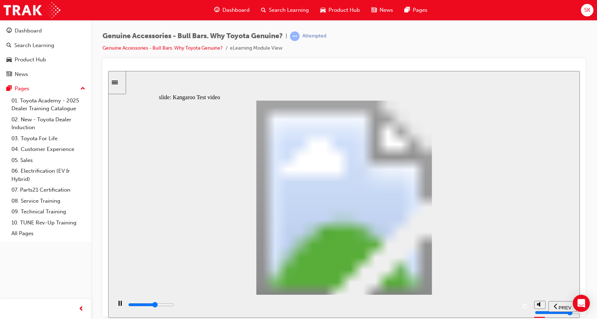
type input "12800"
type input "8"
type input "13100"
type input "8"
type input "13400"
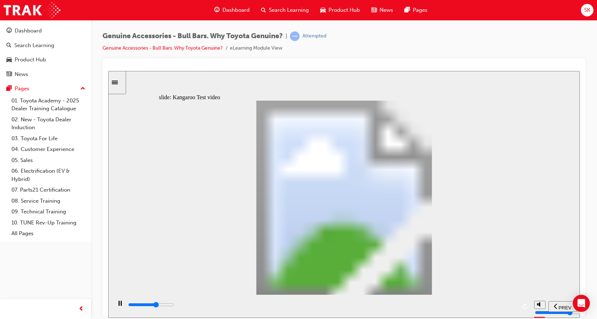
type input "8"
type input "13600"
type input "9"
type input "13900"
type input "9"
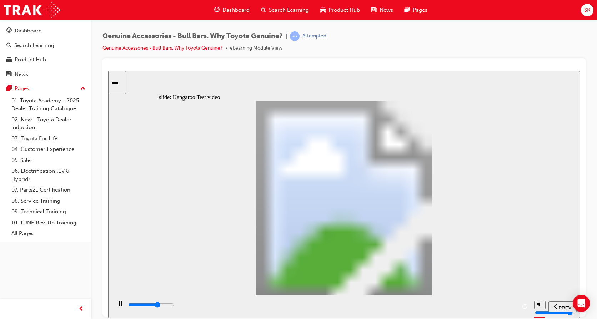
type input "14200"
type input "9"
type input "14400"
type input "10"
type input "14700"
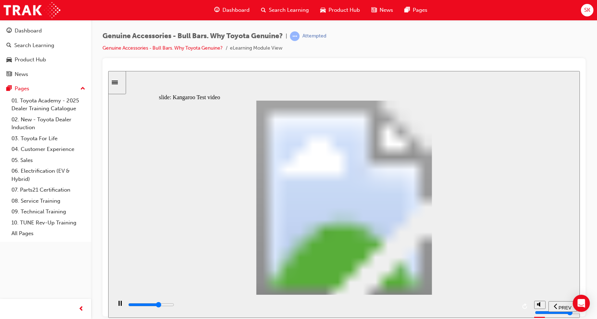
type input "10"
type input "14900"
type input "10"
type input "15200"
type input "10"
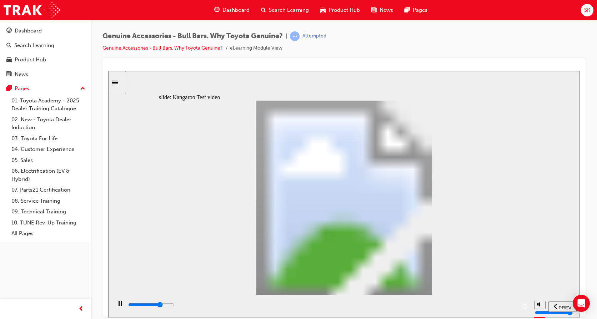
type input "15500"
type input "11"
type input "15800"
type input "11"
type input "16000"
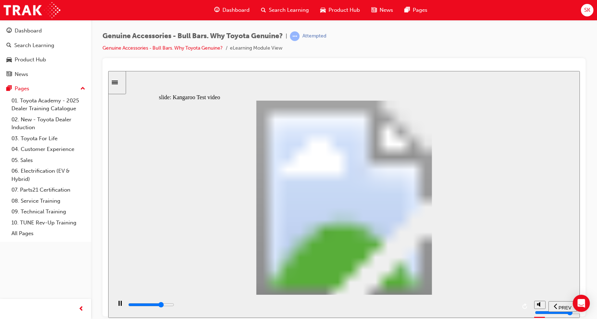
type input "11"
type input "16300"
type input "11"
type input "16500"
type input "12"
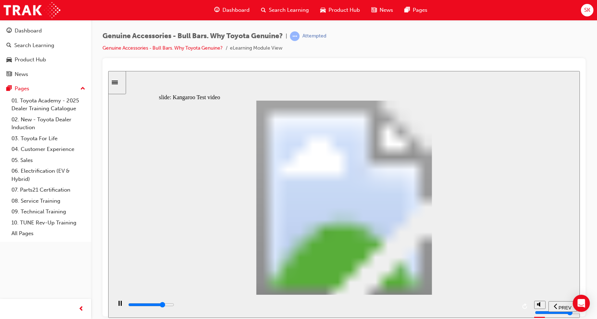
type input "16800"
type input "12"
type input "17100"
type input "12"
type input "17300"
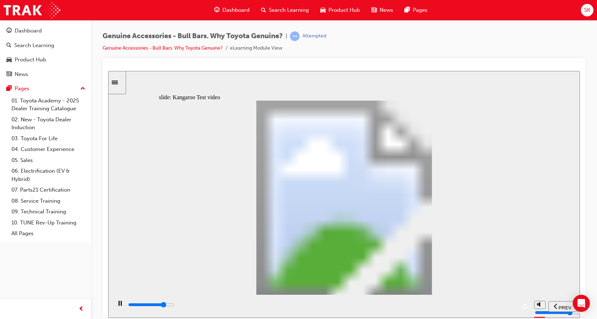
type input "12"
type input "17600"
type input "13"
type input "17900"
type input "13"
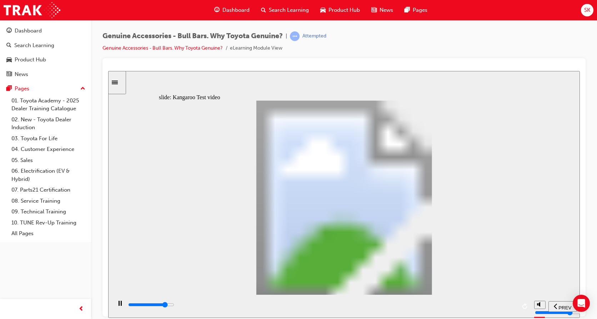
type input "18100"
type input "13"
type input "18400"
type input "14"
type input "18700"
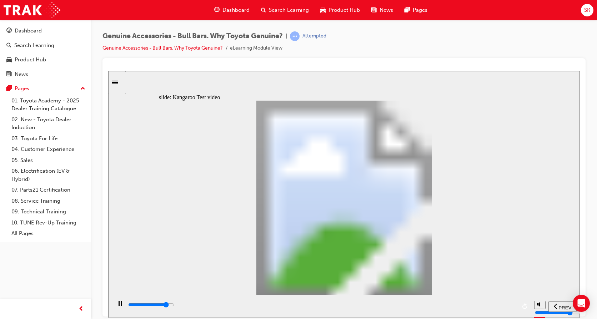
type input "14"
type input "18900"
type input "14"
type input "19200"
type input "14"
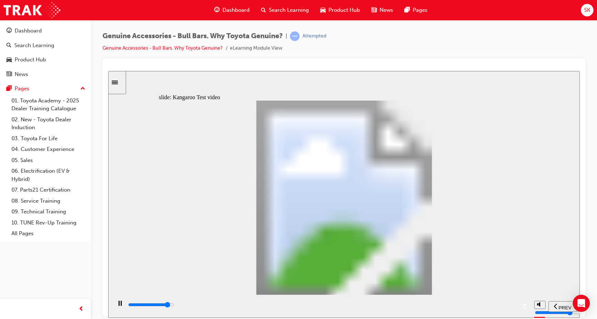
type input "19500"
type input "15"
type input "19700"
type input "15"
type input "20000"
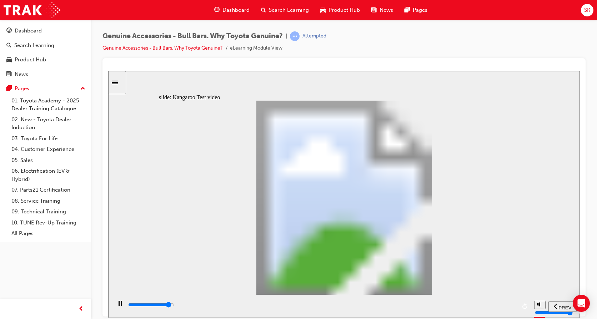
type input "15"
type input "20300"
type input "15"
type input "20500"
type input "16"
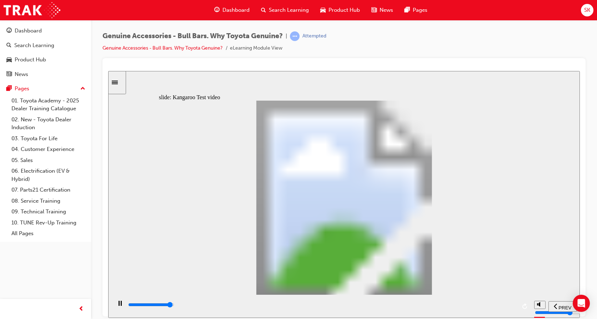
type input "20800"
type input "16"
type input "21100"
type input "16"
type input "21300"
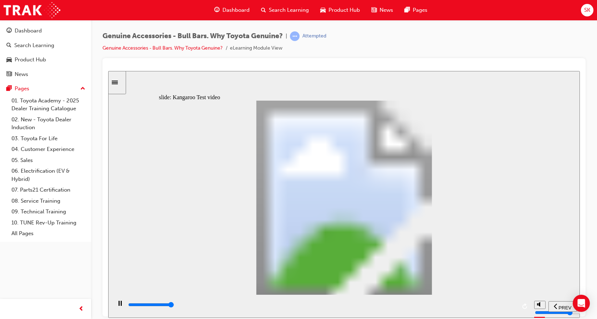
type input "16"
type input "21500"
type input "24"
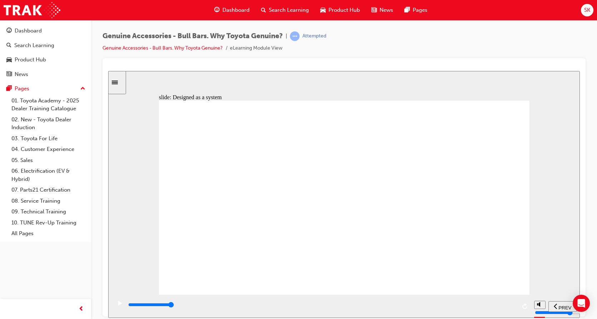
drag, startPoint x: 516, startPoint y: 140, endPoint x: 509, endPoint y: 148, distance: 10.7
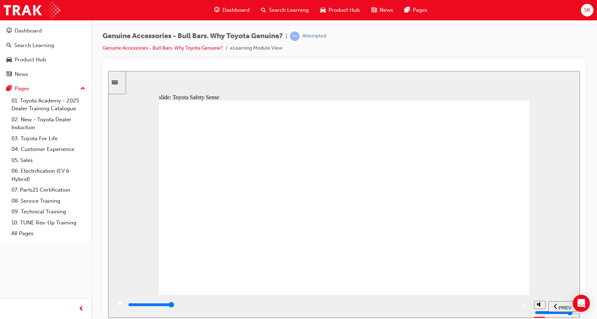
drag, startPoint x: 449, startPoint y: 115, endPoint x: 445, endPoint y: 123, distance: 8.3
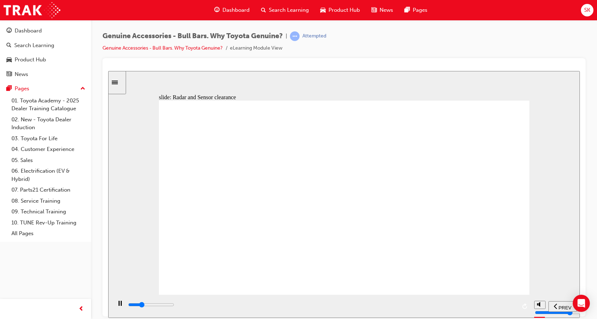
click at [119, 304] on icon "play/pause" at bounding box center [120, 303] width 3 height 5
click at [456, 75] on div "slide: Radar and Sensor clearance Multiply 2 Close Rectangular Callout 1 Pentag…" at bounding box center [344, 194] width 472 height 247
click at [118, 305] on icon "play/pause" at bounding box center [120, 303] width 4 height 5
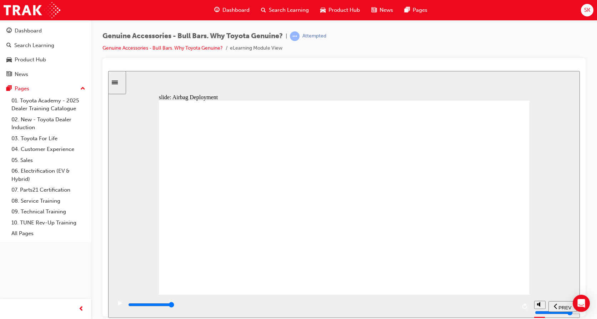
drag, startPoint x: 339, startPoint y: 264, endPoint x: 333, endPoint y: 260, distance: 7.4
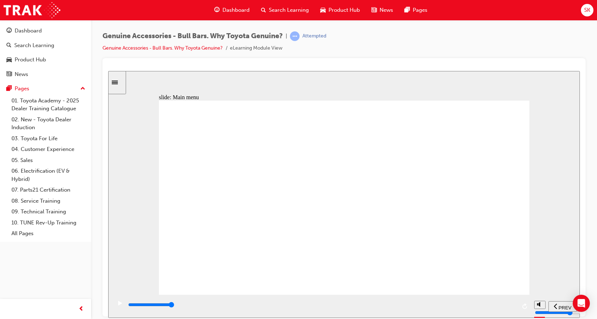
drag, startPoint x: 187, startPoint y: 229, endPoint x: 190, endPoint y: 225, distance: 4.8
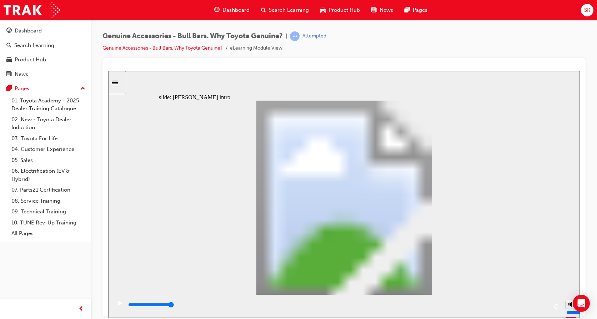
drag, startPoint x: 379, startPoint y: 237, endPoint x: 380, endPoint y: 229, distance: 7.6
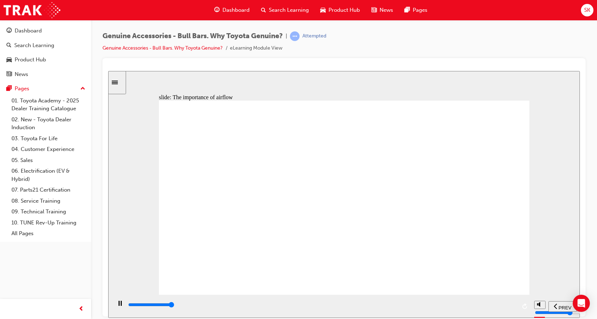
type input "19500"
